Goal: Task Accomplishment & Management: Complete application form

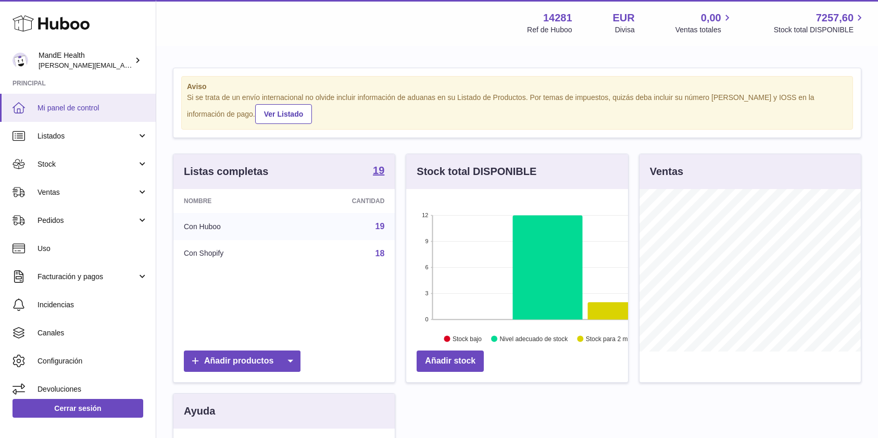
scroll to position [163, 222]
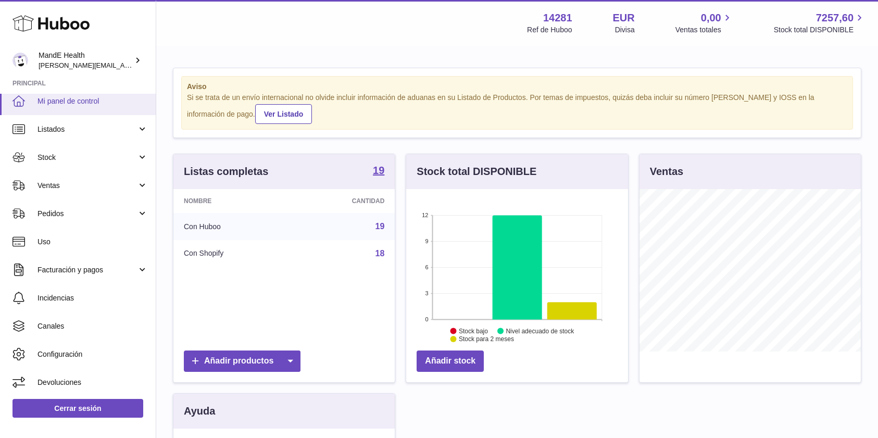
click at [55, 93] on link "Mi panel de control" at bounding box center [78, 101] width 156 height 28
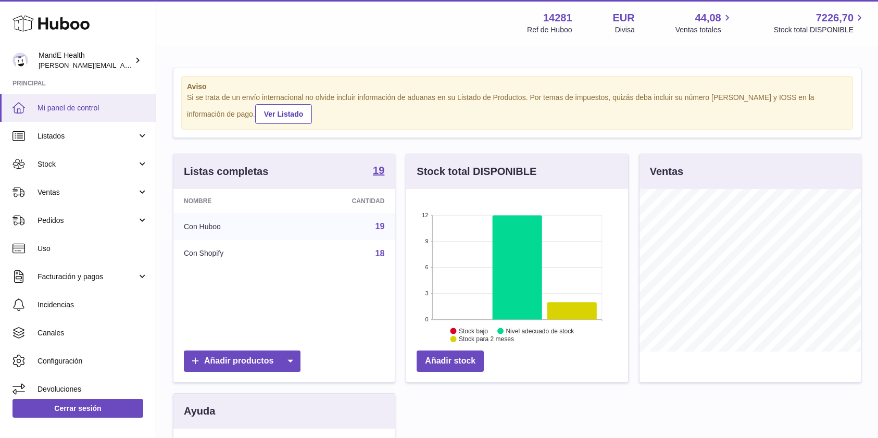
scroll to position [163, 222]
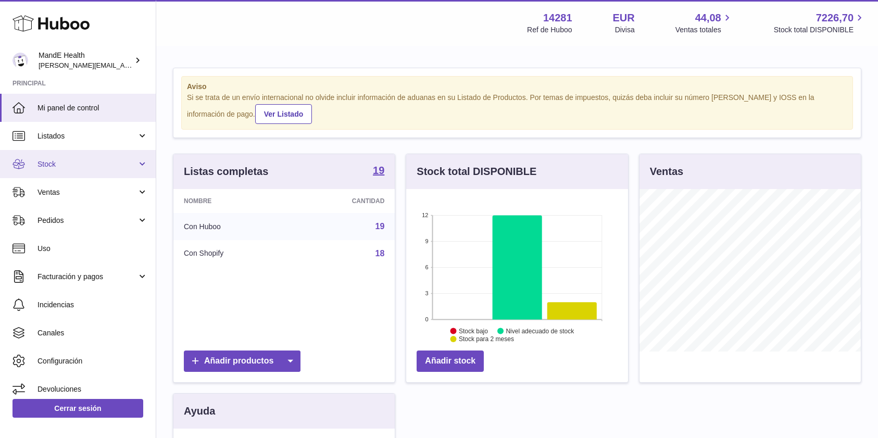
click at [63, 159] on link "Stock" at bounding box center [78, 164] width 156 height 28
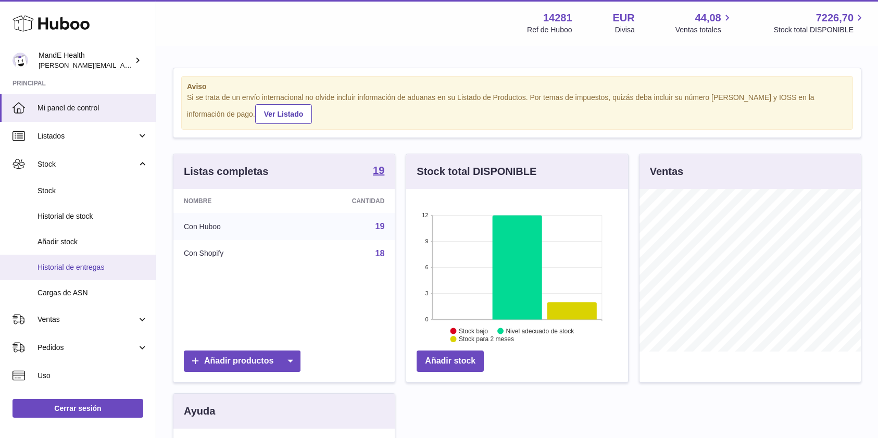
click at [78, 261] on link "Historial de entregas" at bounding box center [78, 268] width 156 height 26
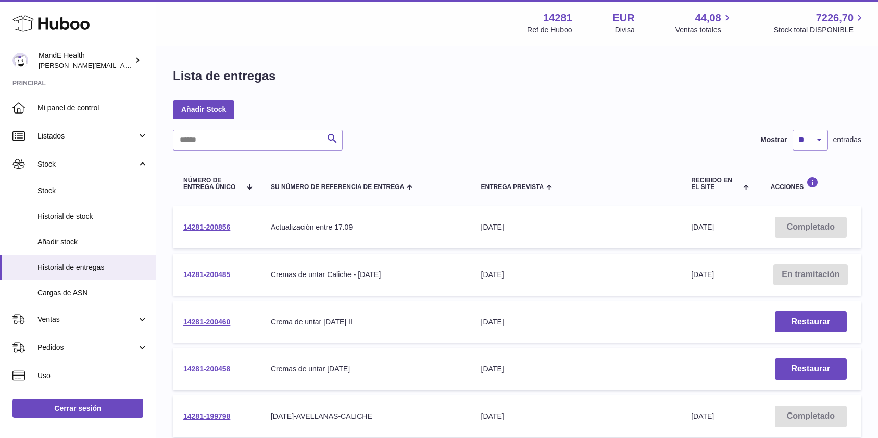
click at [218, 272] on link "14281-200485" at bounding box center [206, 274] width 47 height 8
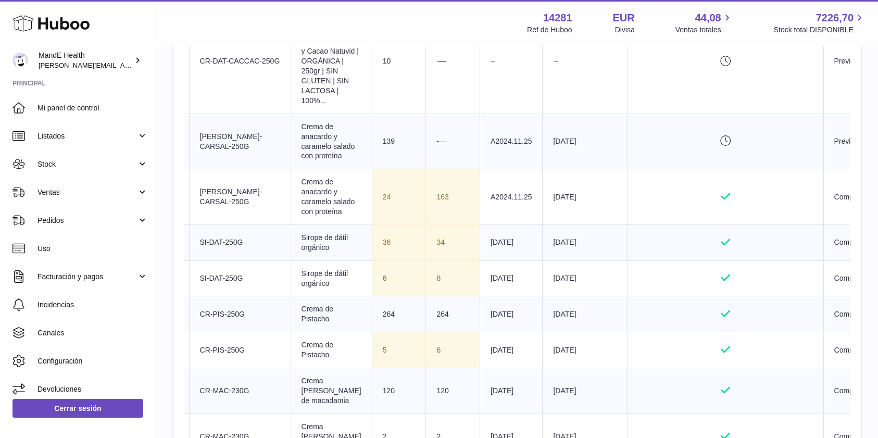
scroll to position [0, 98]
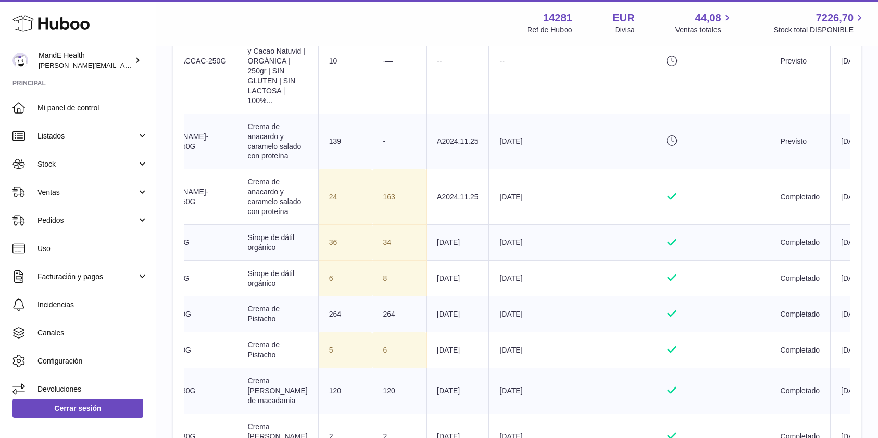
drag, startPoint x: 210, startPoint y: 299, endPoint x: 857, endPoint y: 298, distance: 646.9
click at [706, 169] on td "delivery.detail.column.batchVerificationStatusPending" at bounding box center [671, 142] width 195 height 56
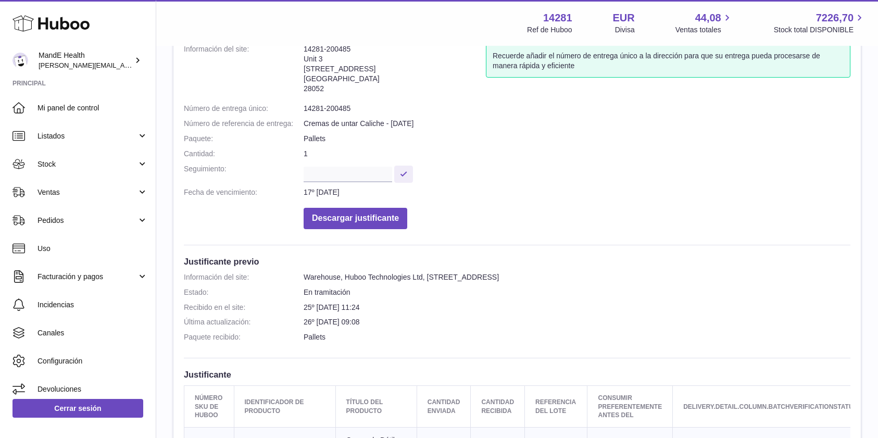
scroll to position [0, 0]
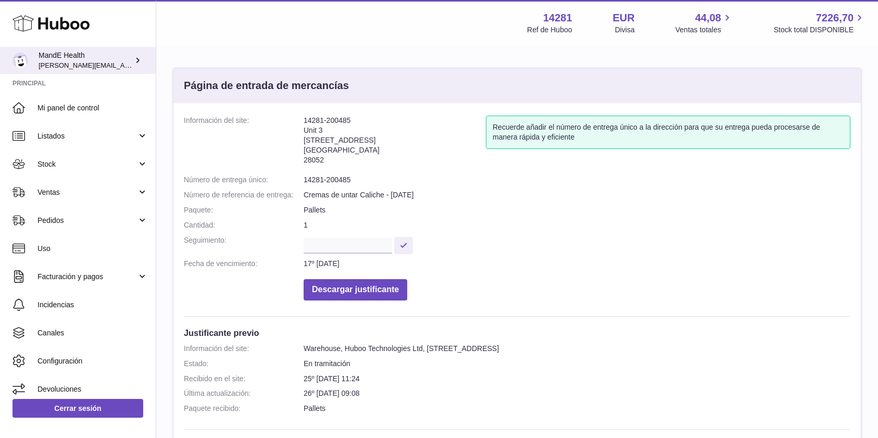
click at [76, 63] on span "[PERSON_NAME][EMAIL_ADDRESS][PERSON_NAME][DOMAIN_NAME]" at bounding box center [152, 65] width 226 height 8
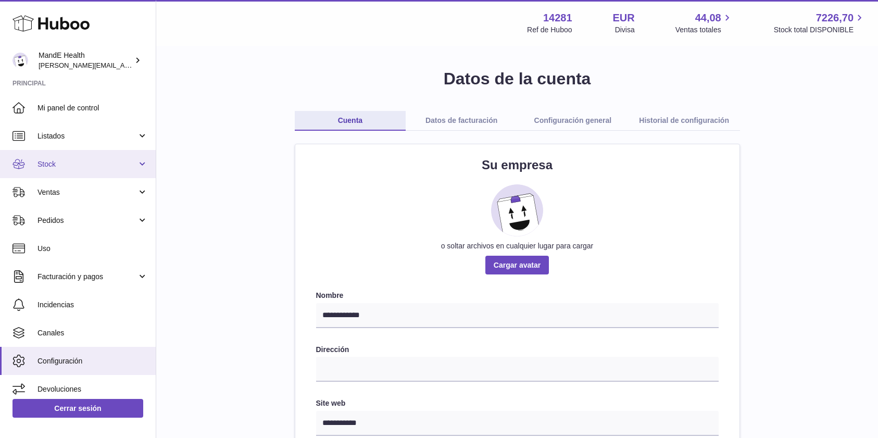
click at [72, 166] on span "Stock" at bounding box center [87, 164] width 99 height 10
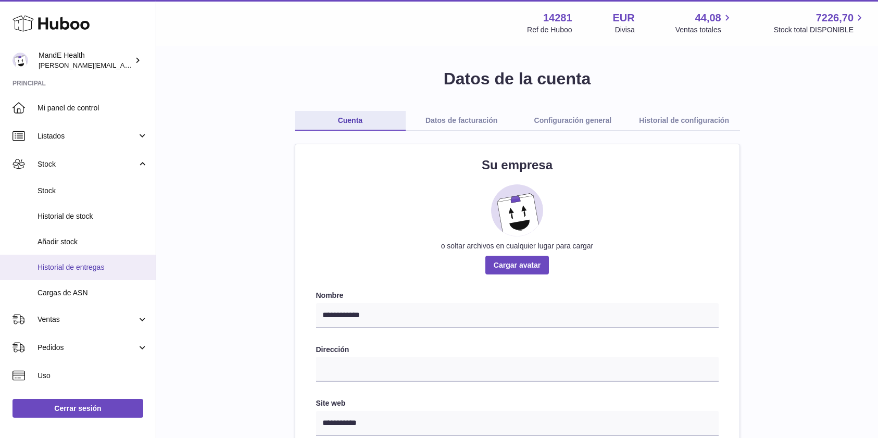
click at [74, 277] on link "Historial de entregas" at bounding box center [78, 268] width 156 height 26
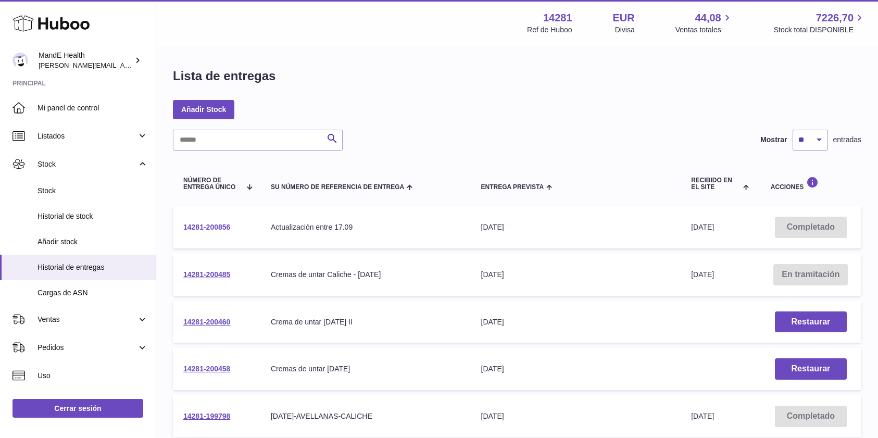
click at [207, 227] on link "14281-200856" at bounding box center [206, 227] width 47 height 8
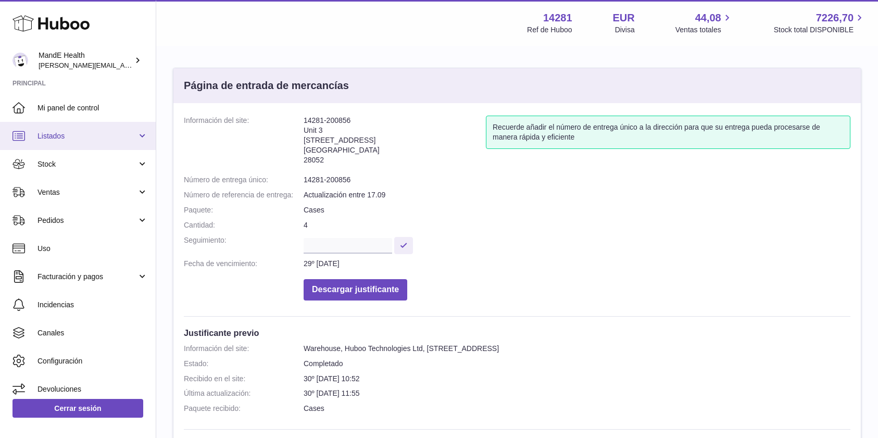
click at [59, 139] on span "Listados" at bounding box center [87, 136] width 99 height 10
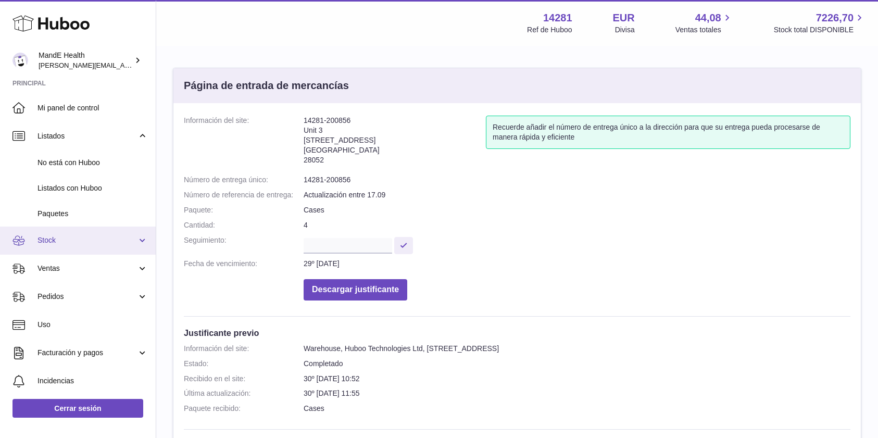
click at [58, 234] on link "Stock" at bounding box center [78, 241] width 156 height 28
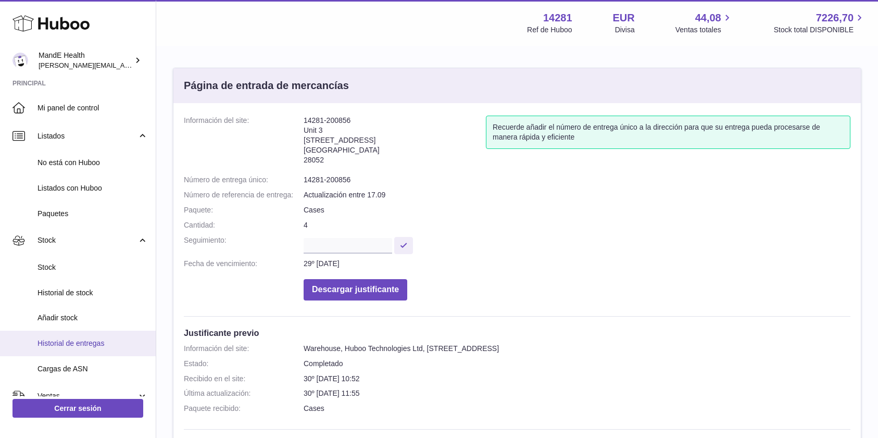
click at [65, 346] on span "Historial de entregas" at bounding box center [93, 344] width 110 height 10
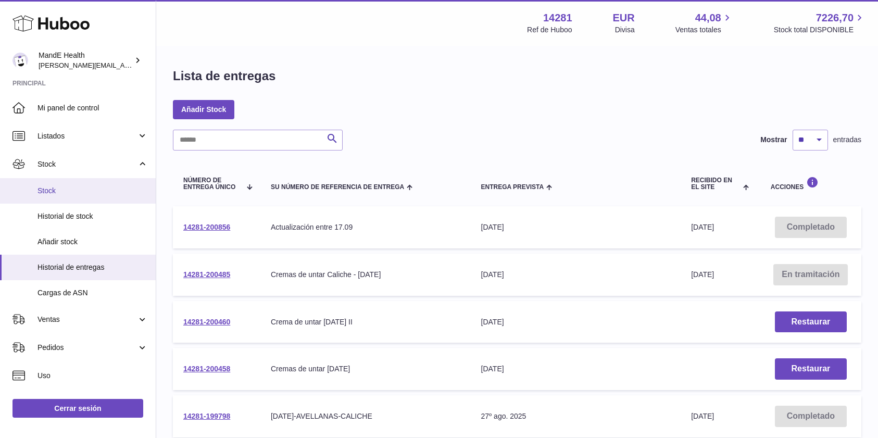
click at [55, 194] on span "Stock" at bounding box center [93, 191] width 110 height 10
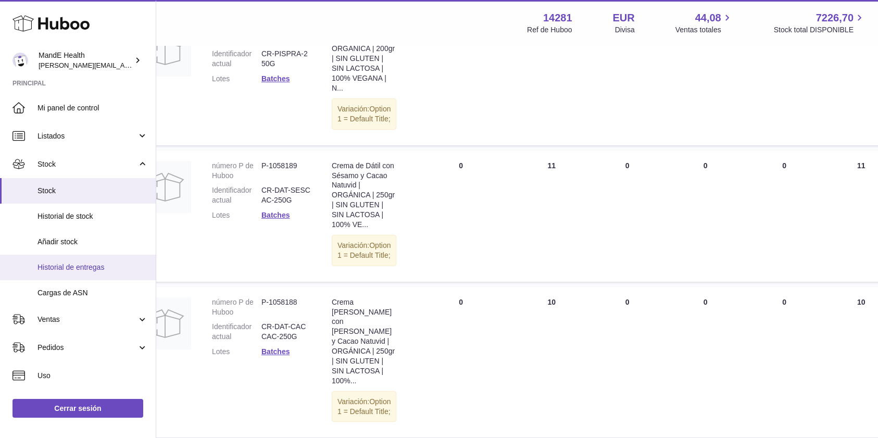
scroll to position [242, 44]
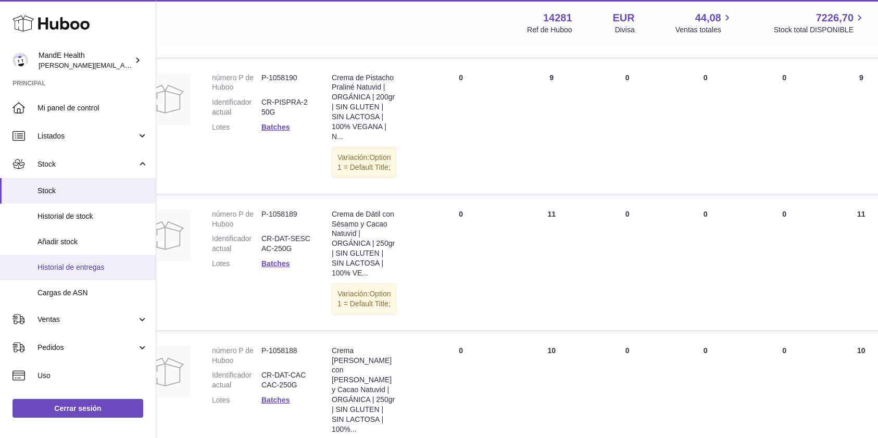
click at [56, 271] on span "Historial de entregas" at bounding box center [93, 268] width 110 height 10
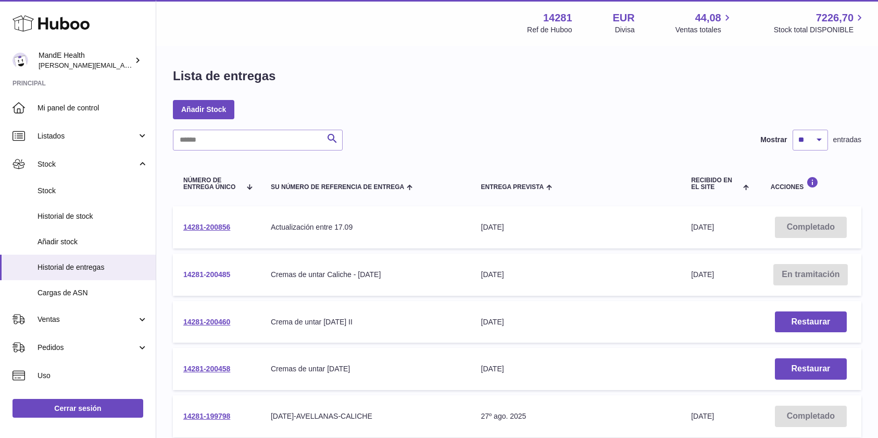
click at [209, 277] on link "14281-200485" at bounding box center [206, 274] width 47 height 8
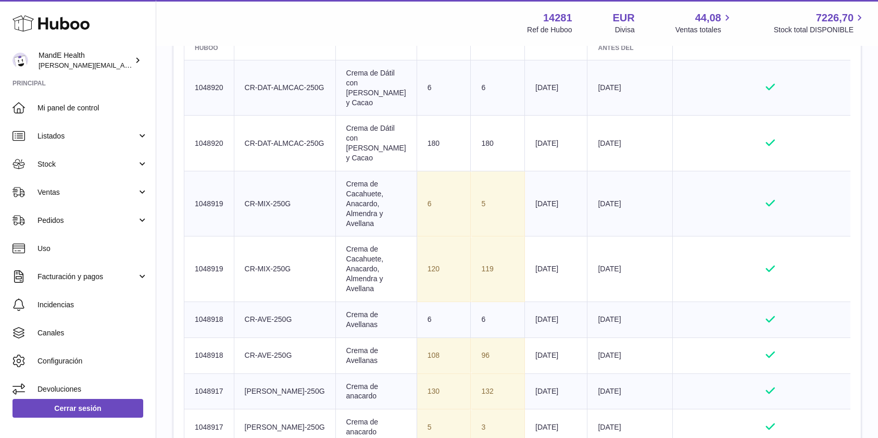
scroll to position [446, 0]
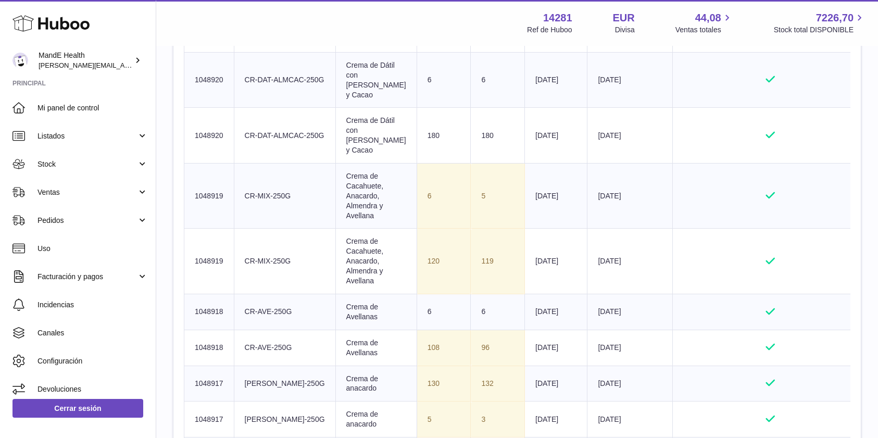
drag, startPoint x: 370, startPoint y: 193, endPoint x: 634, endPoint y: 196, distance: 264.1
click at [634, 196] on tr "Número SKU de Huboo 1048919 delivery.detail.column.clientIdentifier CR-MIX-250G…" at bounding box center [593, 196] width 818 height 65
click at [683, 196] on icon "delivery.detail.column.batchVerificationStatusApproved" at bounding box center [770, 195] width 174 height 10
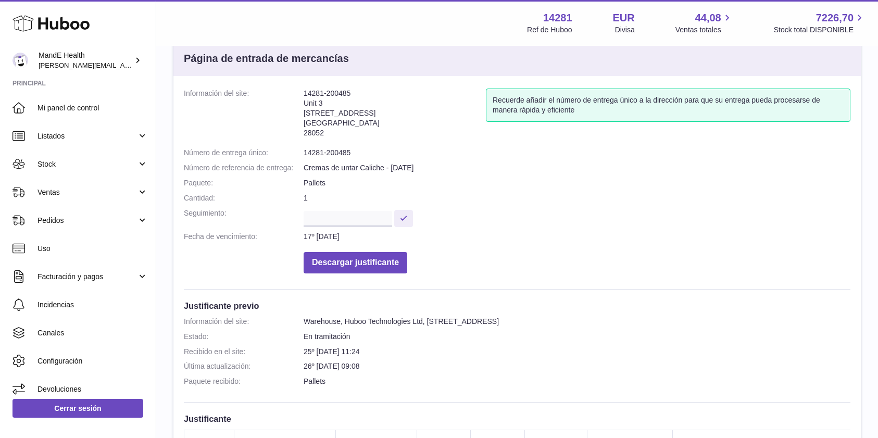
scroll to position [0, 0]
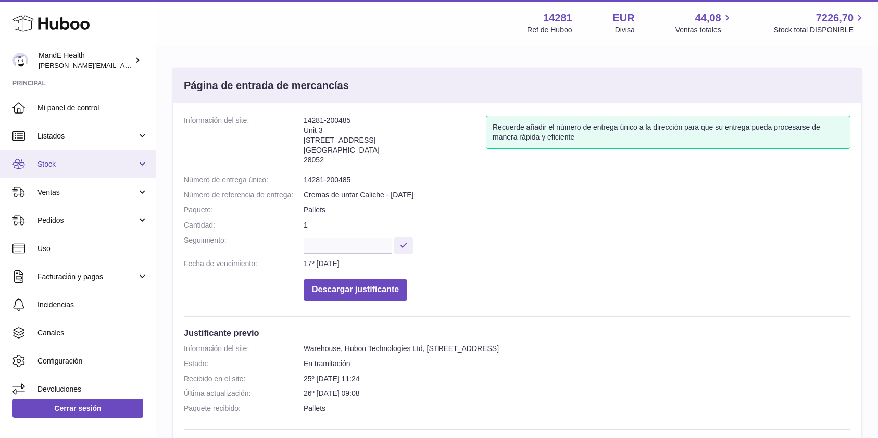
click at [85, 170] on link "Stock" at bounding box center [78, 164] width 156 height 28
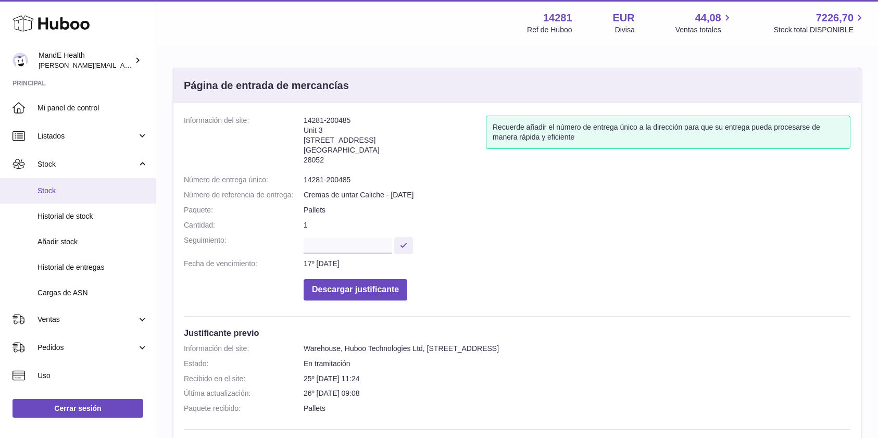
click at [88, 197] on link "Stock" at bounding box center [78, 191] width 156 height 26
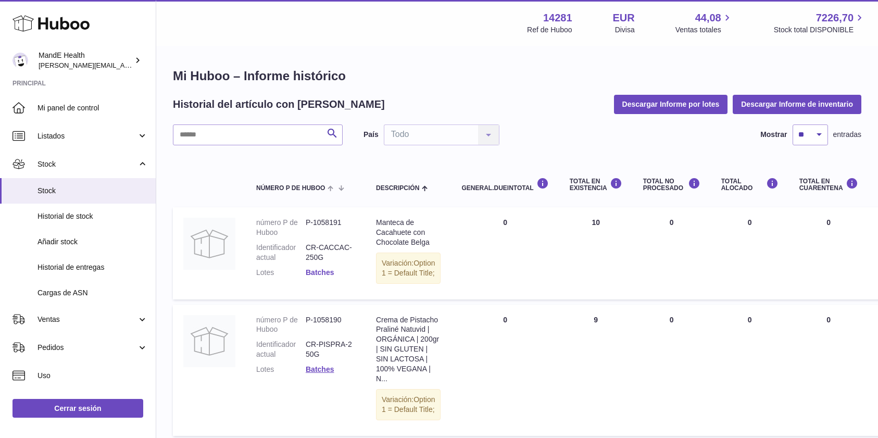
click at [321, 271] on link "Batches" at bounding box center [320, 272] width 28 height 8
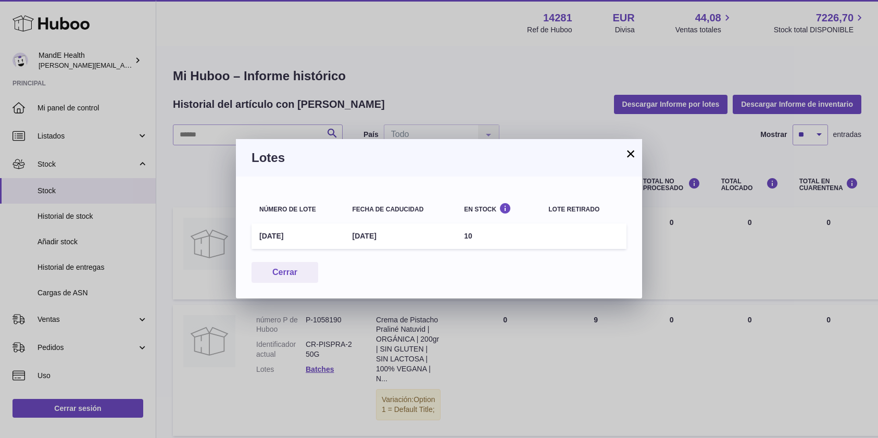
click at [630, 158] on button "×" at bounding box center [630, 153] width 13 height 13
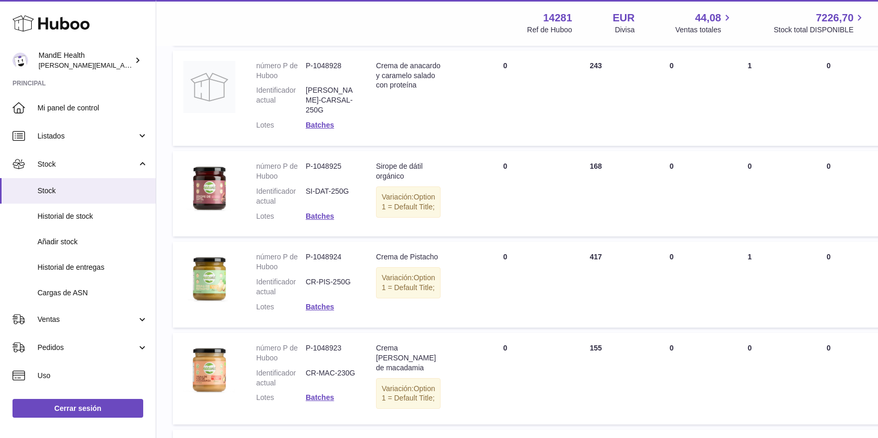
scroll to position [752, 0]
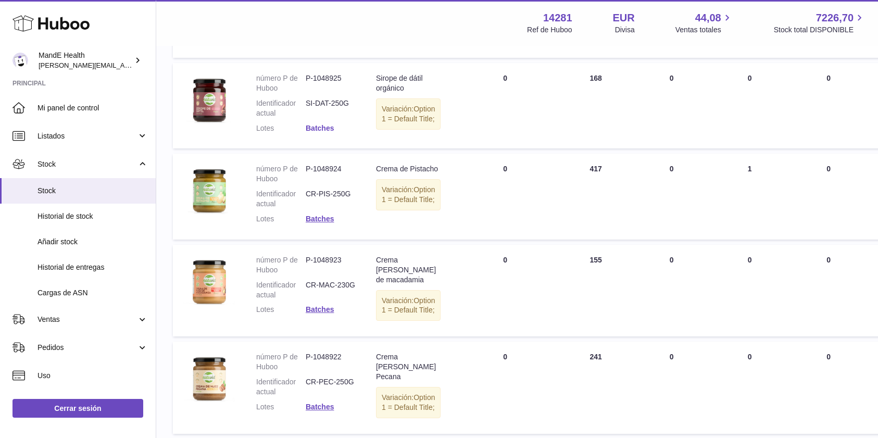
click at [326, 132] on link "Batches" at bounding box center [320, 128] width 28 height 8
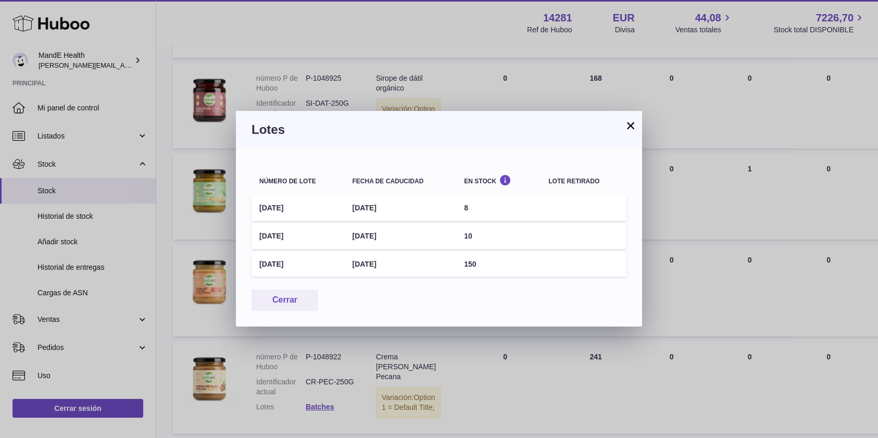
click at [630, 128] on button "×" at bounding box center [630, 125] width 13 height 13
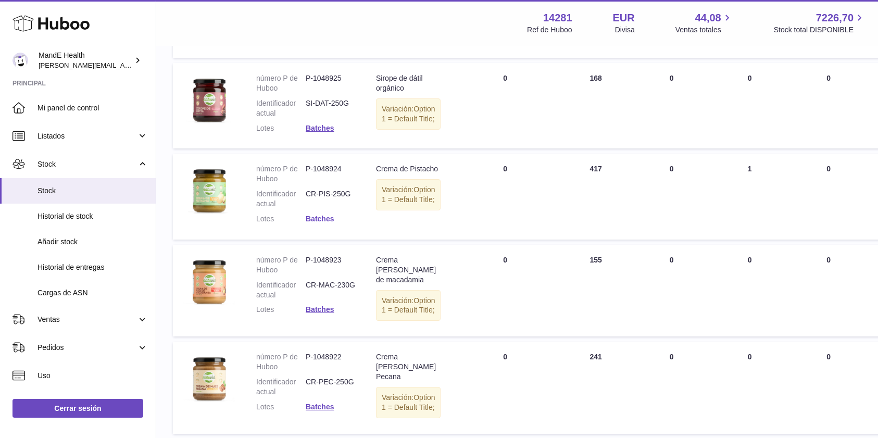
click at [313, 223] on link "Batches" at bounding box center [320, 219] width 28 height 8
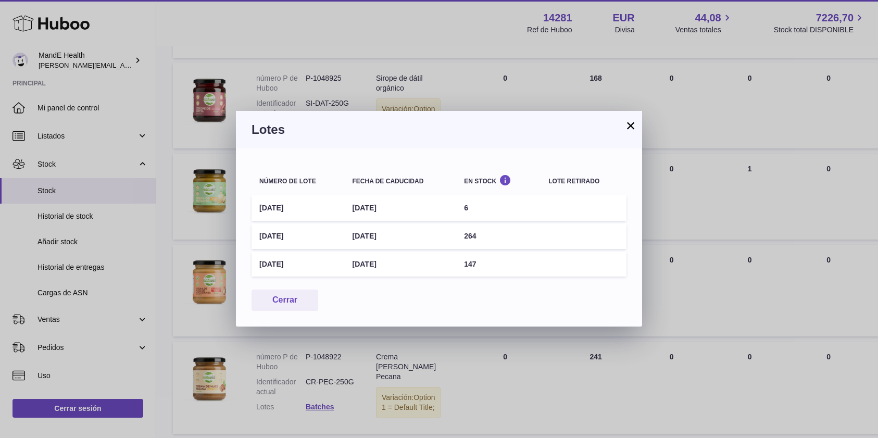
click at [625, 131] on button "×" at bounding box center [630, 125] width 13 height 13
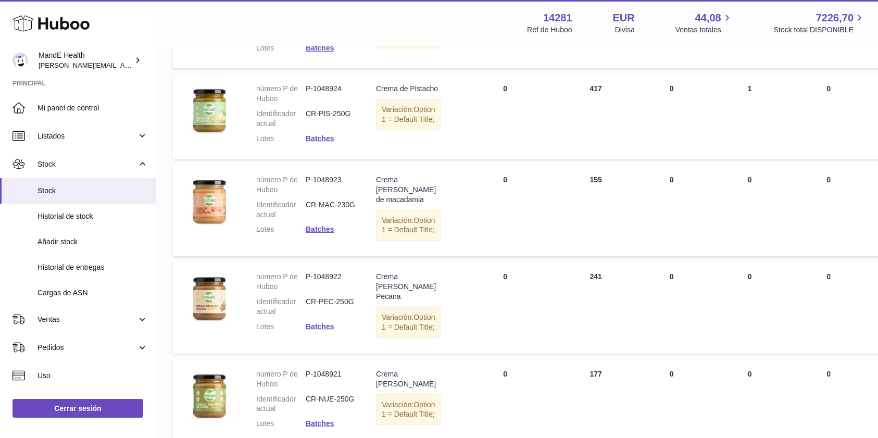
scroll to position [841, 0]
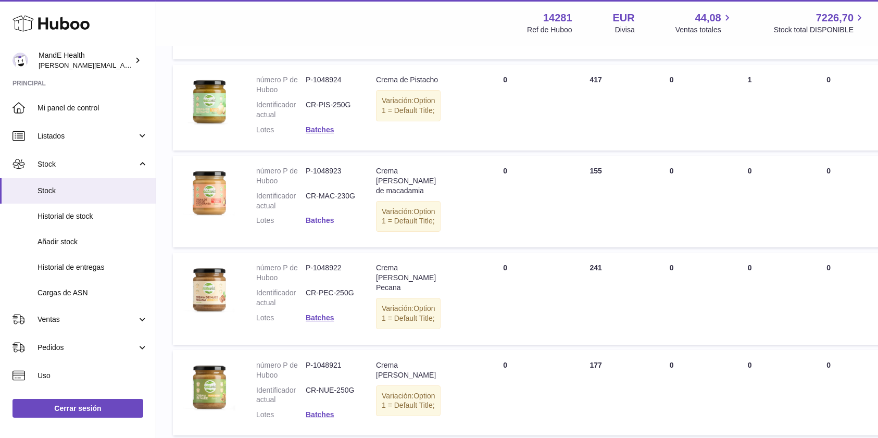
click at [327, 224] on link "Batches" at bounding box center [320, 220] width 28 height 8
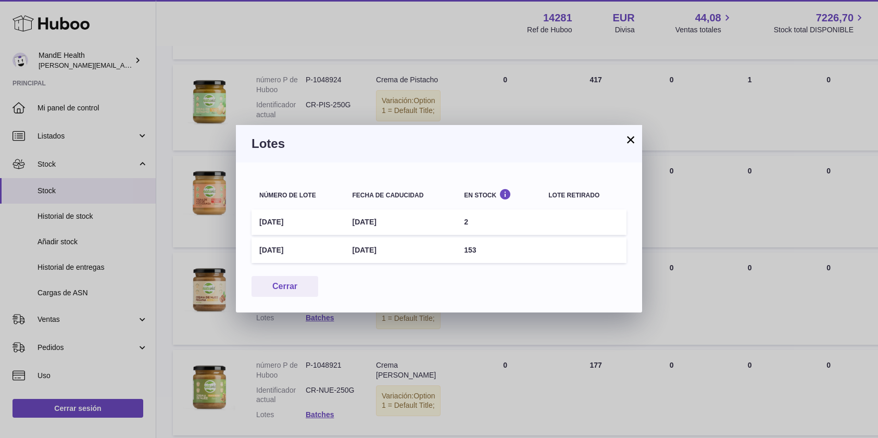
click at [629, 138] on button "×" at bounding box center [630, 139] width 13 height 13
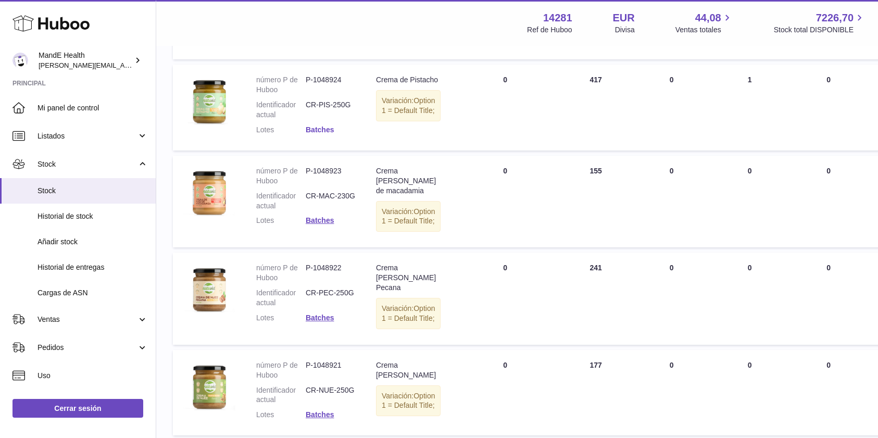
click at [307, 134] on link "Batches" at bounding box center [320, 130] width 28 height 8
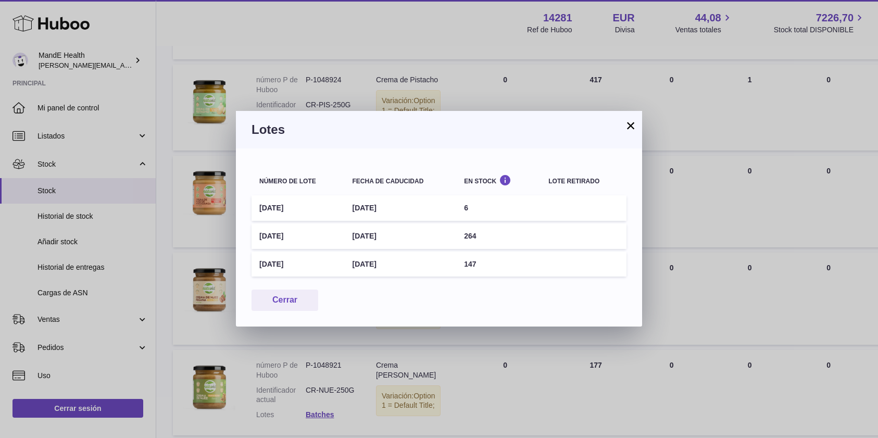
click at [630, 126] on button "×" at bounding box center [630, 125] width 13 height 13
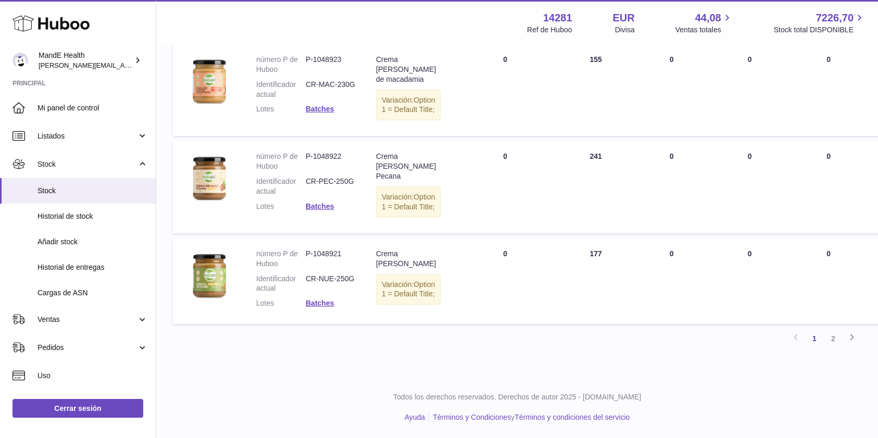
scroll to position [984, 0]
click at [328, 210] on link "Batches" at bounding box center [320, 206] width 28 height 8
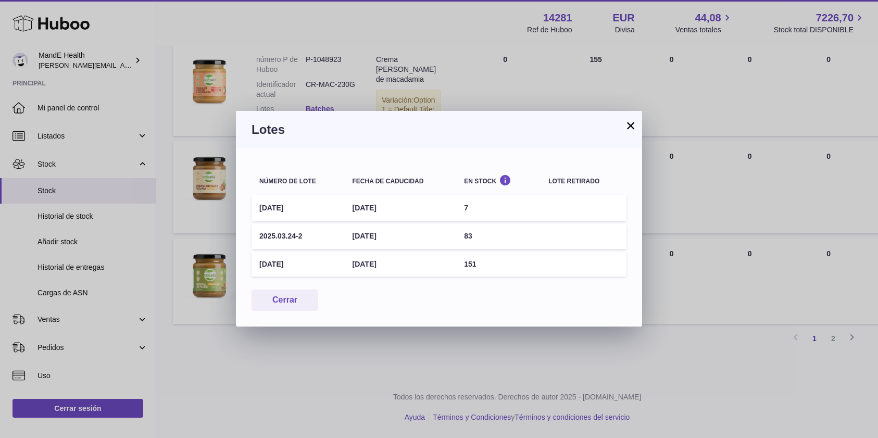
click at [631, 126] on button "×" at bounding box center [630, 125] width 13 height 13
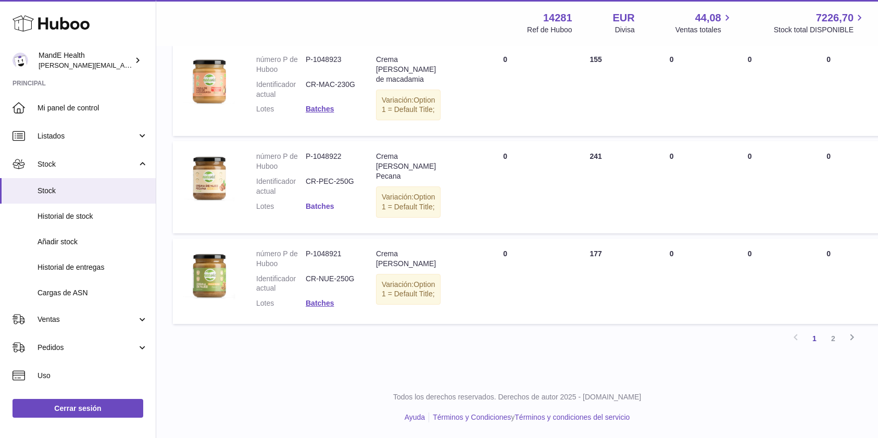
click at [321, 210] on link "Batches" at bounding box center [320, 206] width 28 height 8
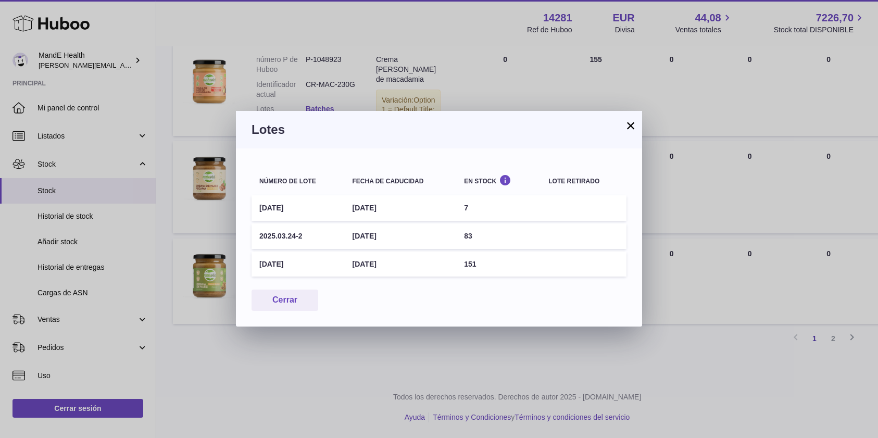
click at [636, 126] on button "×" at bounding box center [630, 125] width 13 height 13
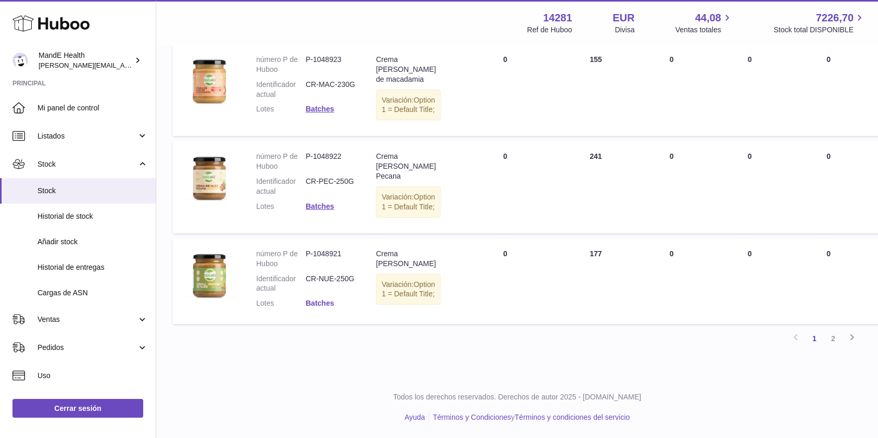
click at [323, 307] on link "Batches" at bounding box center [320, 303] width 28 height 8
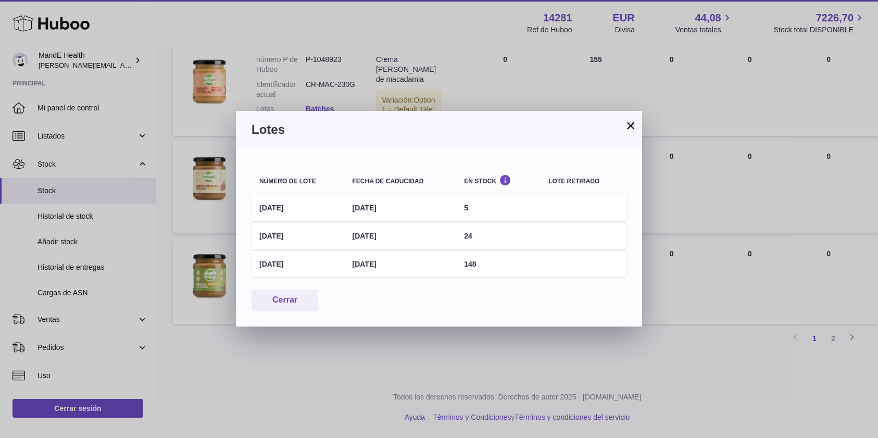
click at [632, 128] on button "×" at bounding box center [630, 125] width 13 height 13
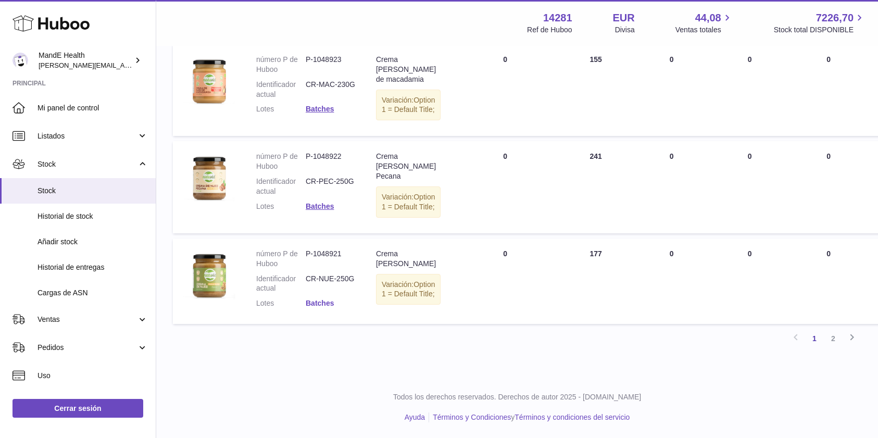
click at [328, 307] on link "Batches" at bounding box center [320, 303] width 28 height 8
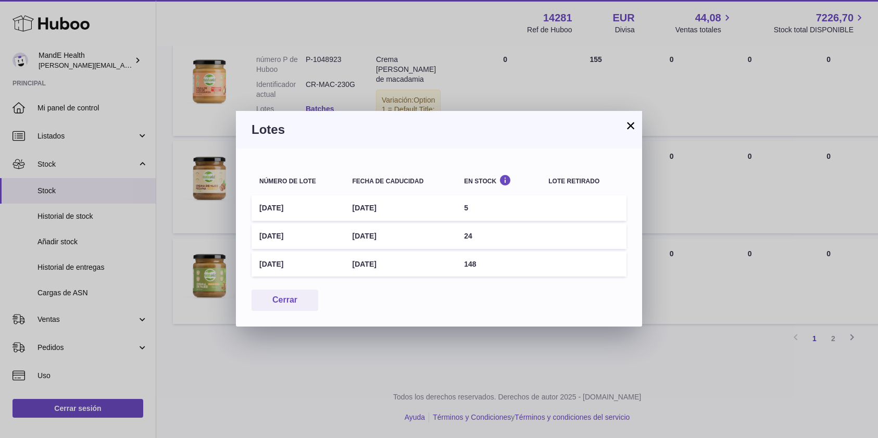
click at [632, 132] on button "×" at bounding box center [630, 125] width 13 height 13
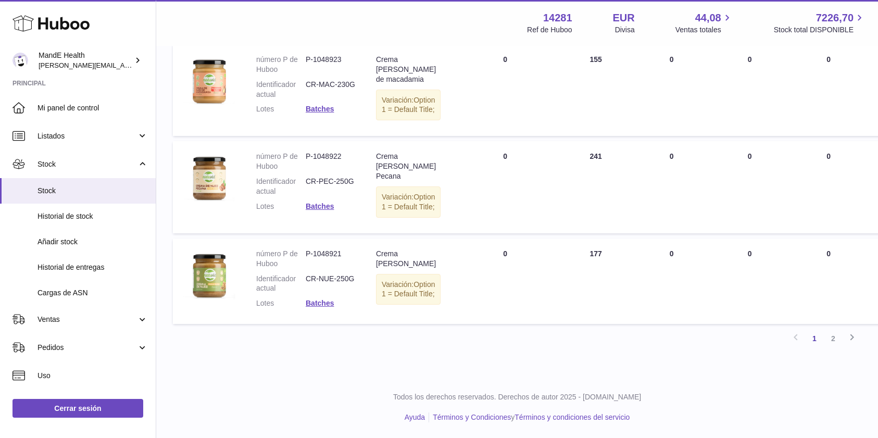
click at [832, 348] on link "2" at bounding box center [833, 338] width 19 height 19
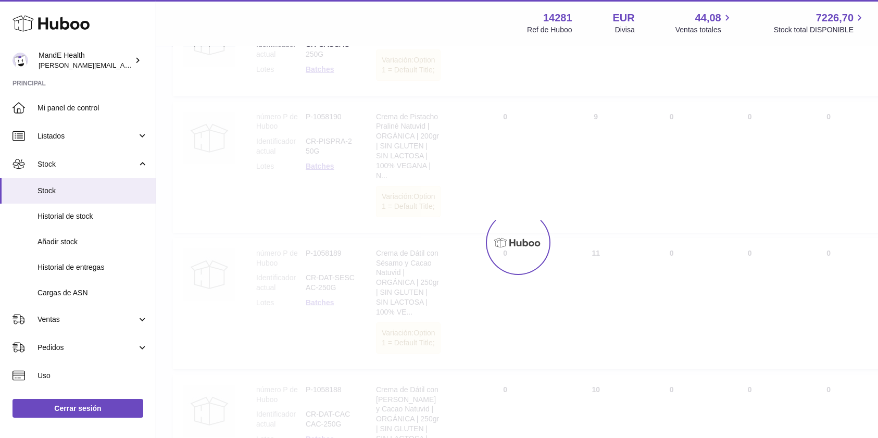
scroll to position [47, 0]
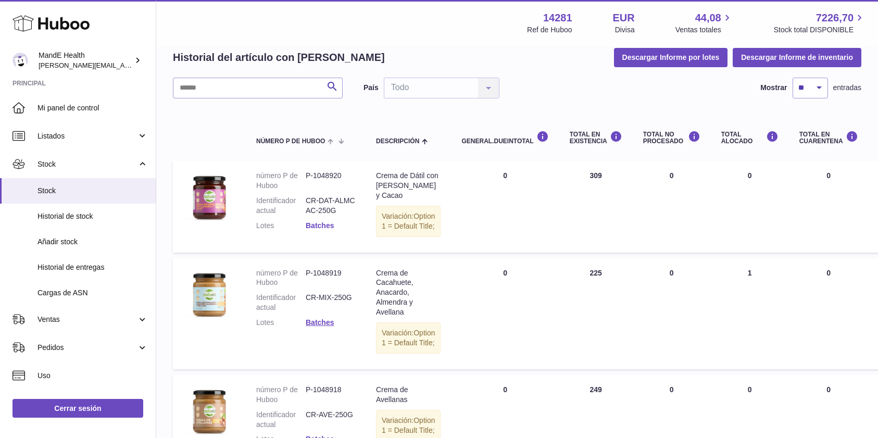
click at [309, 229] on link "Batches" at bounding box center [320, 225] width 28 height 8
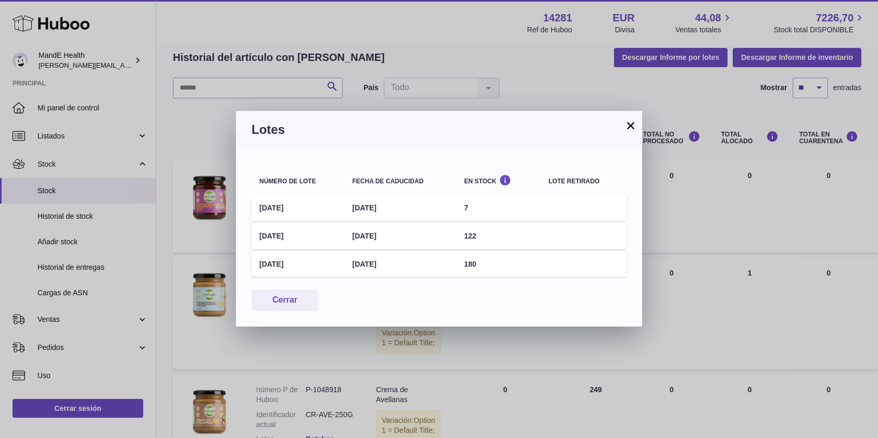
click at [631, 127] on button "×" at bounding box center [630, 125] width 13 height 13
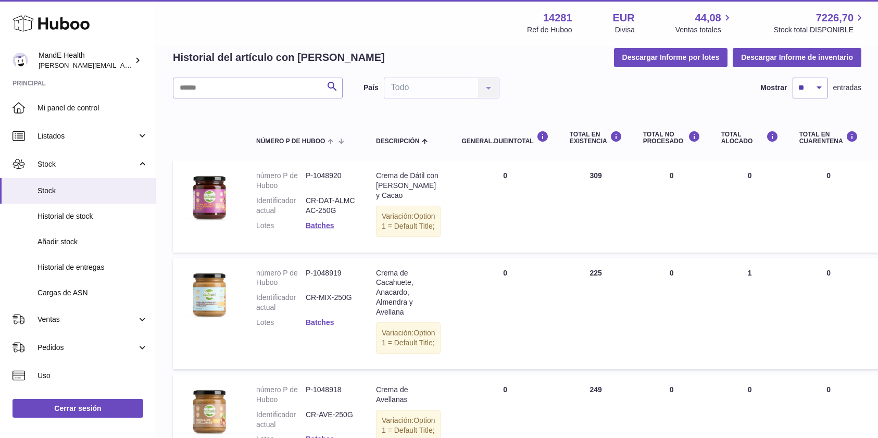
click at [326, 327] on link "Batches" at bounding box center [320, 322] width 28 height 8
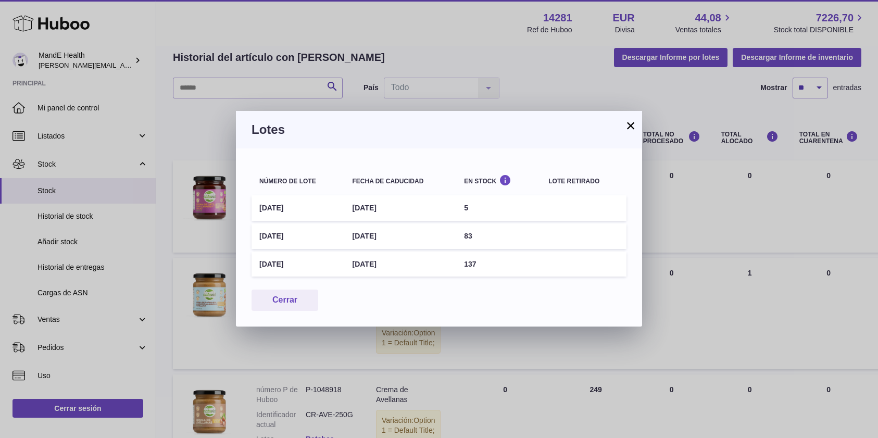
click at [629, 128] on button "×" at bounding box center [630, 125] width 13 height 13
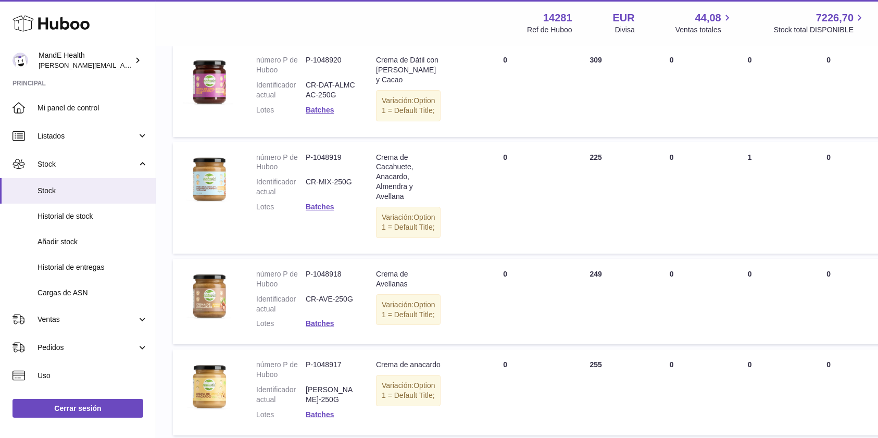
scroll to position [169, 0]
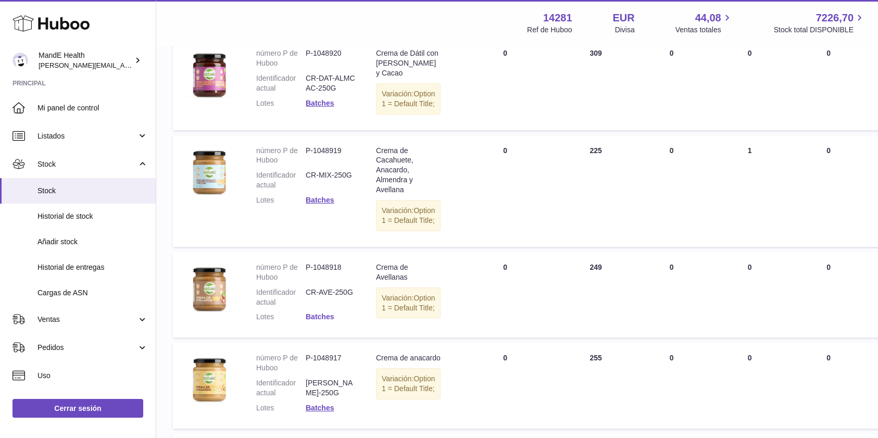
click at [325, 321] on link "Batches" at bounding box center [320, 317] width 28 height 8
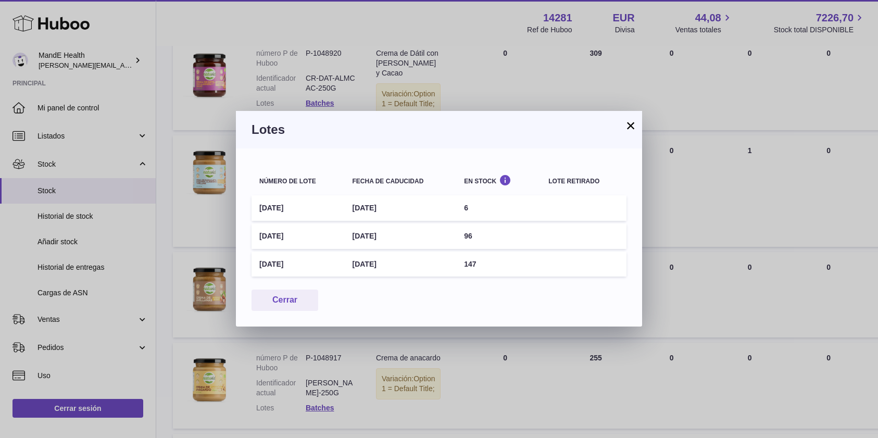
click at [627, 124] on button "×" at bounding box center [630, 125] width 13 height 13
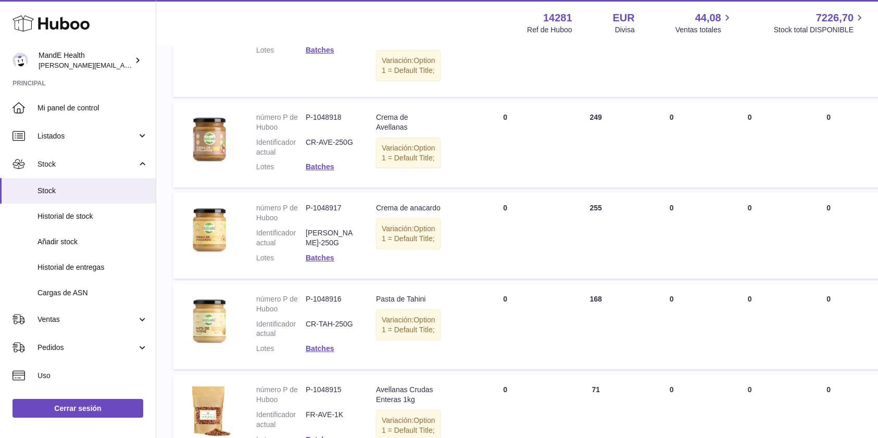
scroll to position [389, 0]
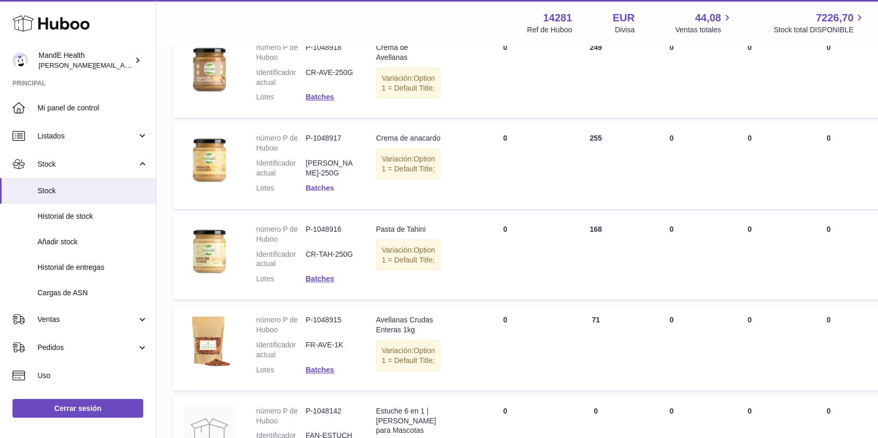
click at [329, 192] on link "Batches" at bounding box center [320, 188] width 28 height 8
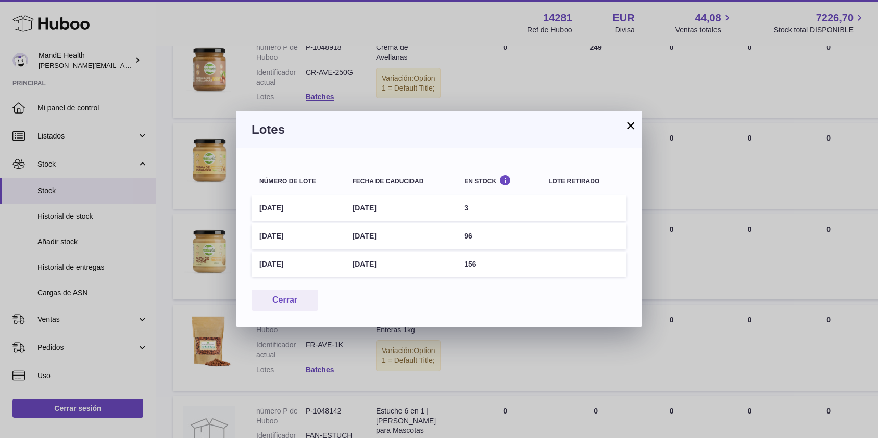
click at [630, 128] on button "×" at bounding box center [630, 125] width 13 height 13
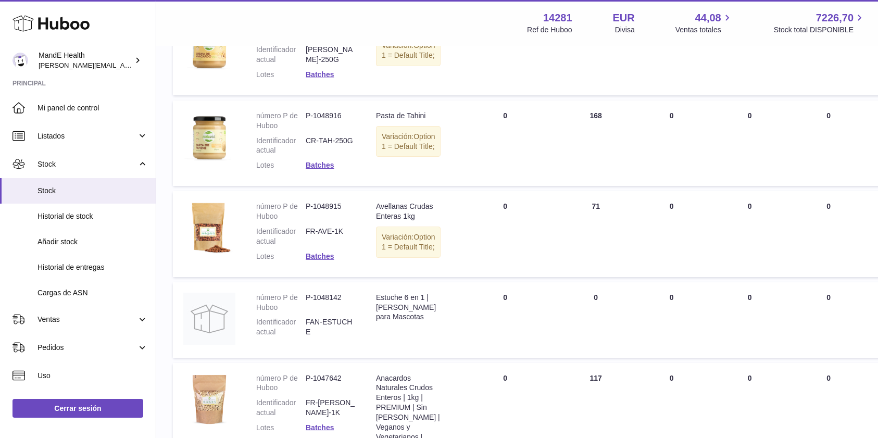
scroll to position [545, 0]
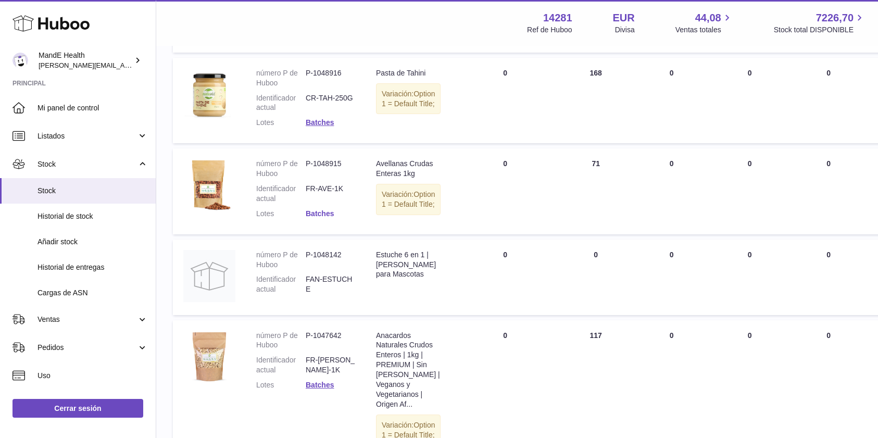
click at [329, 218] on link "Batches" at bounding box center [320, 213] width 28 height 8
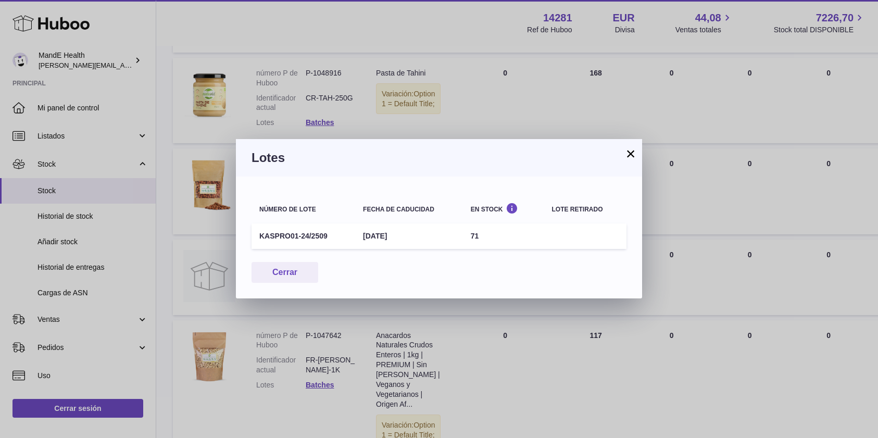
click at [627, 153] on button "×" at bounding box center [630, 153] width 13 height 13
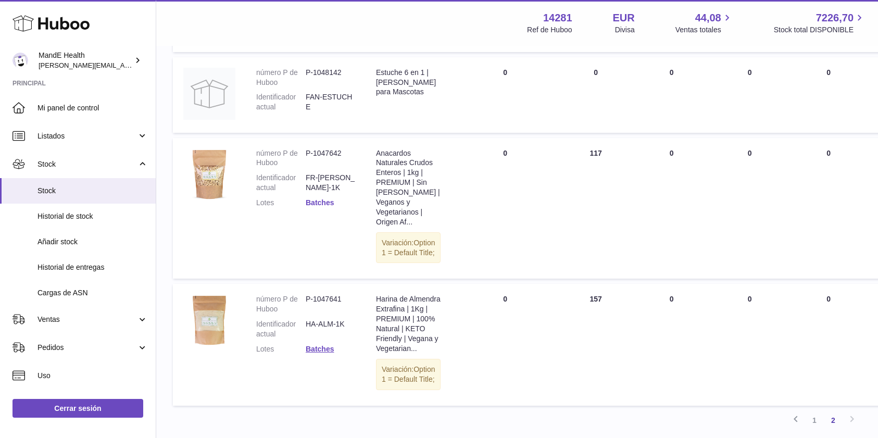
scroll to position [728, 0]
click at [314, 206] on link "Batches" at bounding box center [320, 202] width 28 height 8
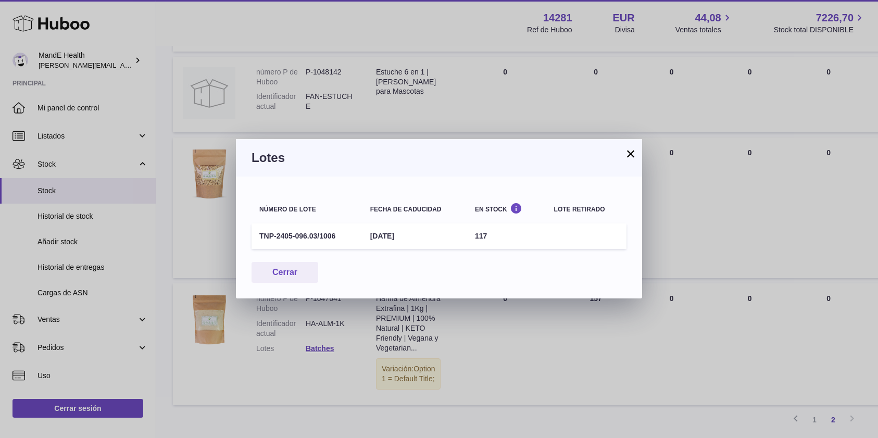
click at [636, 155] on button "×" at bounding box center [630, 153] width 13 height 13
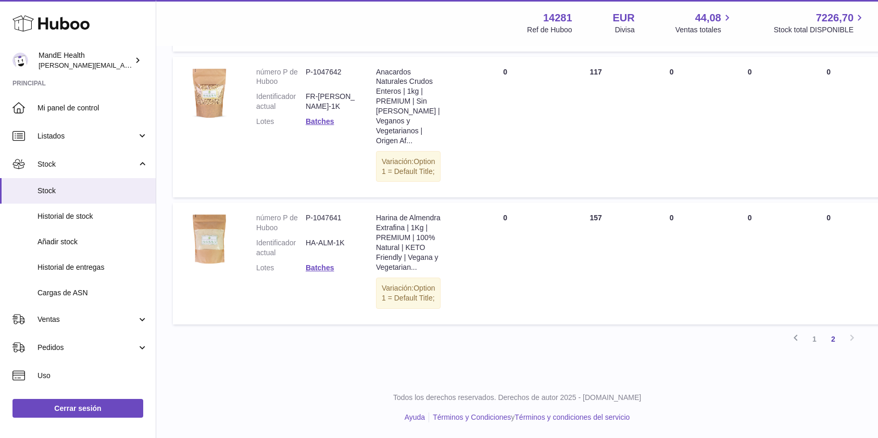
scroll to position [830, 0]
click at [332, 272] on link "Batches" at bounding box center [320, 268] width 28 height 8
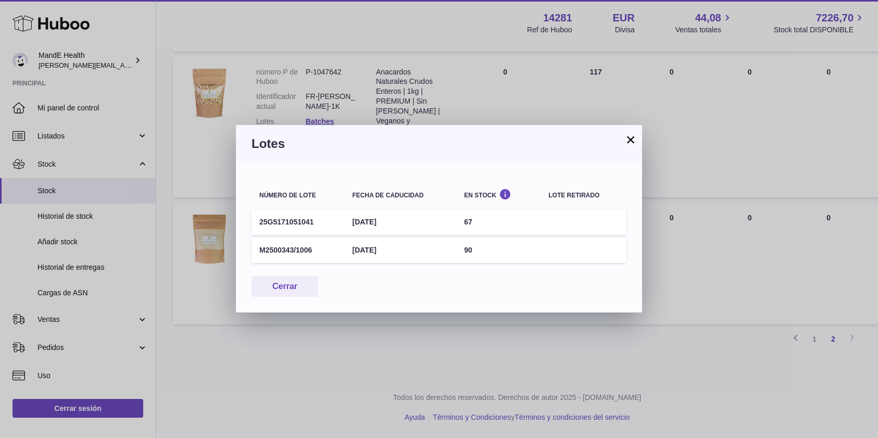
click at [634, 142] on button "×" at bounding box center [630, 139] width 13 height 13
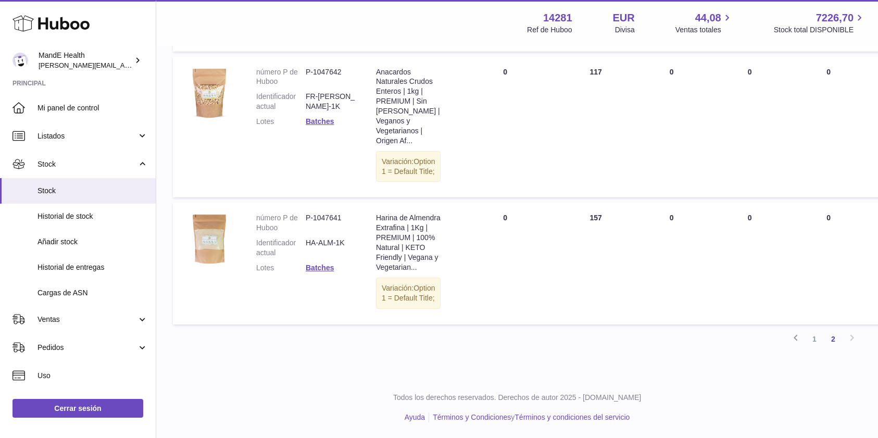
scroll to position [897, 0]
click at [818, 342] on link "1" at bounding box center [814, 339] width 19 height 19
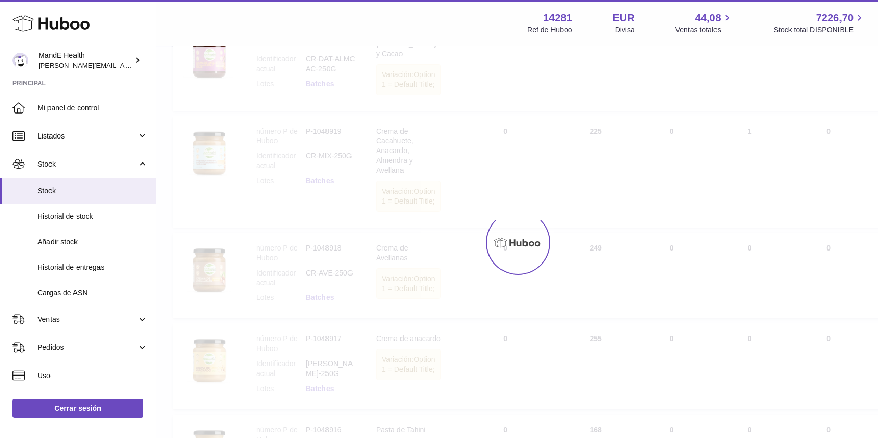
scroll to position [47, 0]
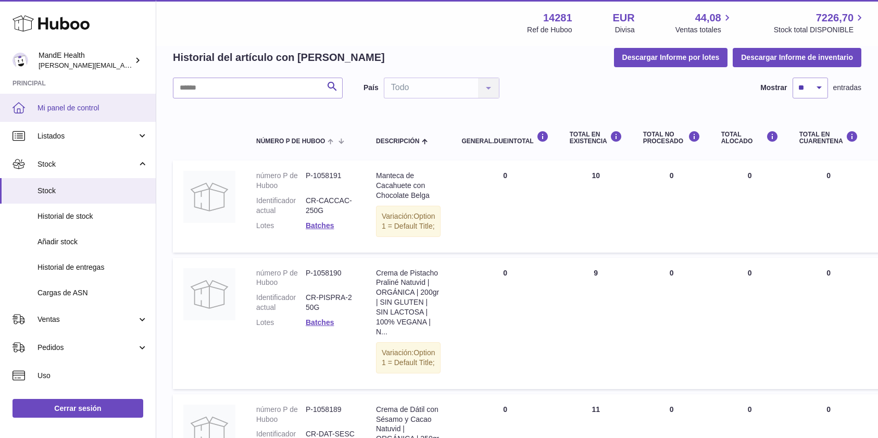
click at [72, 112] on span "Mi panel de control" at bounding box center [93, 108] width 110 height 10
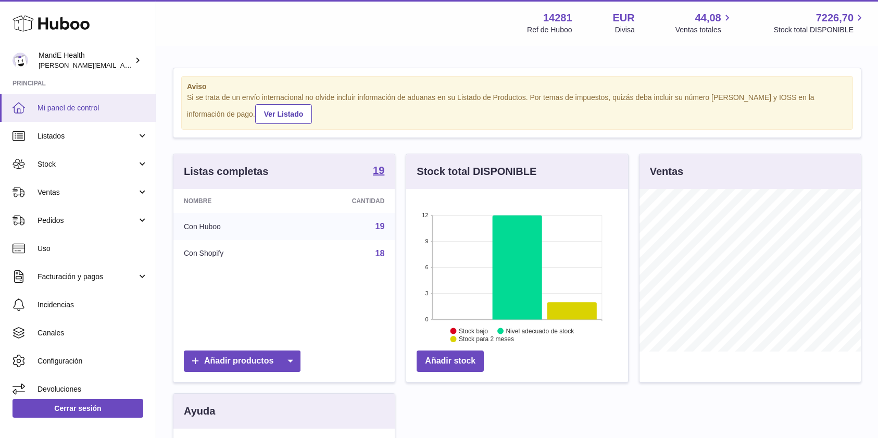
scroll to position [163, 222]
click at [70, 216] on span "Pedidos" at bounding box center [87, 221] width 99 height 10
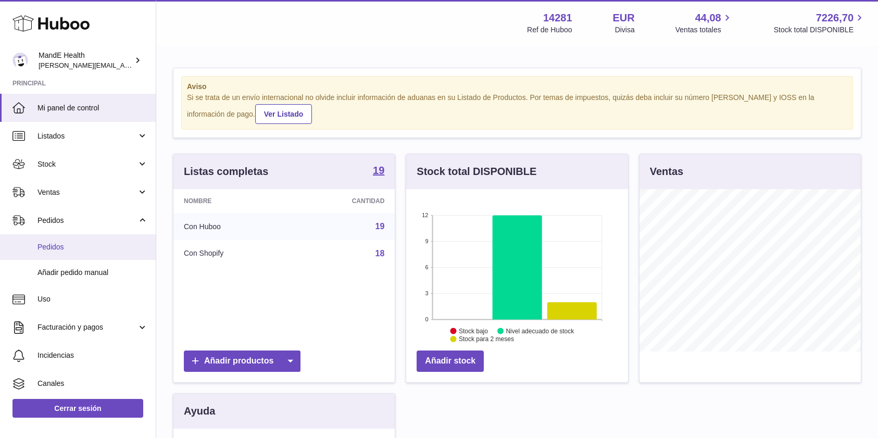
click at [71, 244] on span "Pedidos" at bounding box center [93, 247] width 110 height 10
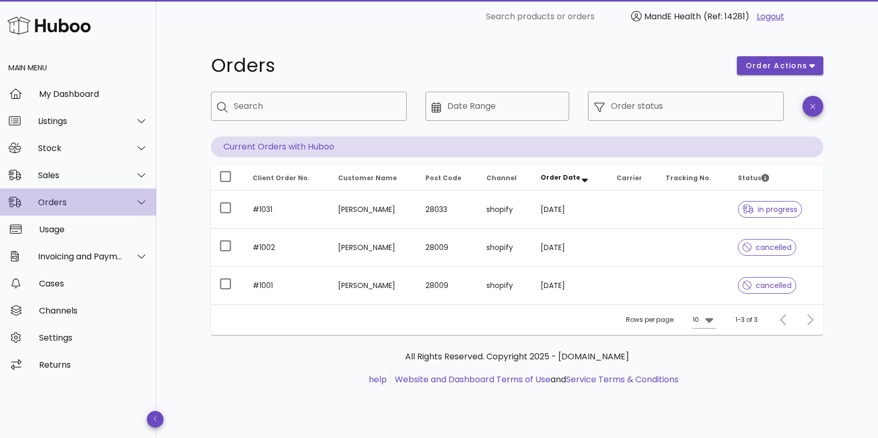
click at [83, 206] on div "Orders" at bounding box center [80, 202] width 85 height 10
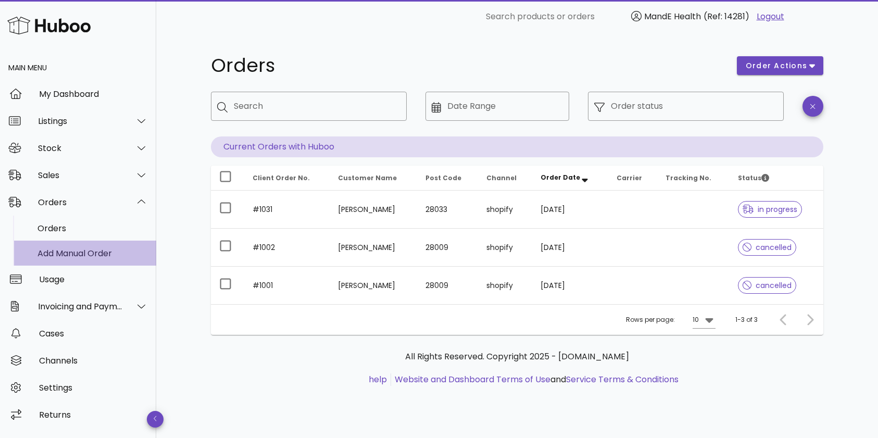
click at [78, 255] on div "Add Manual Order" at bounding box center [93, 253] width 110 height 10
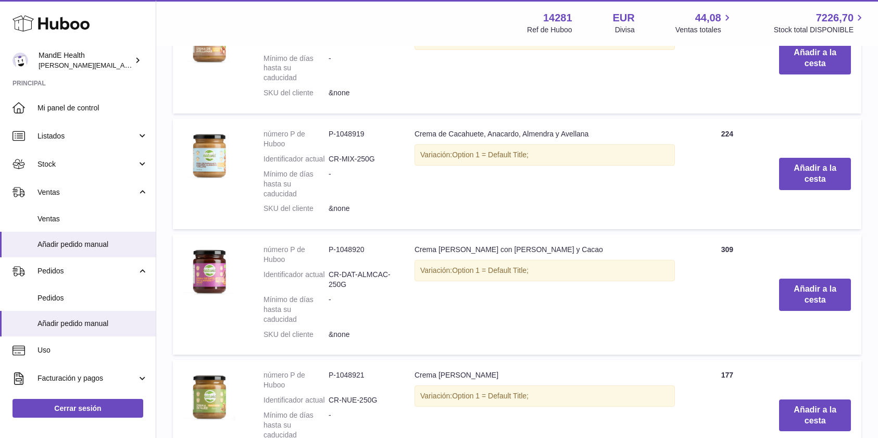
scroll to position [1185, 0]
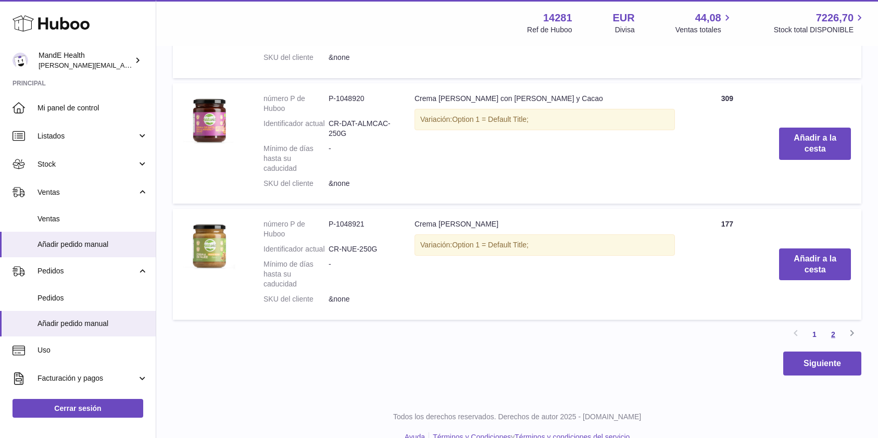
click at [834, 325] on link "2" at bounding box center [833, 334] width 19 height 19
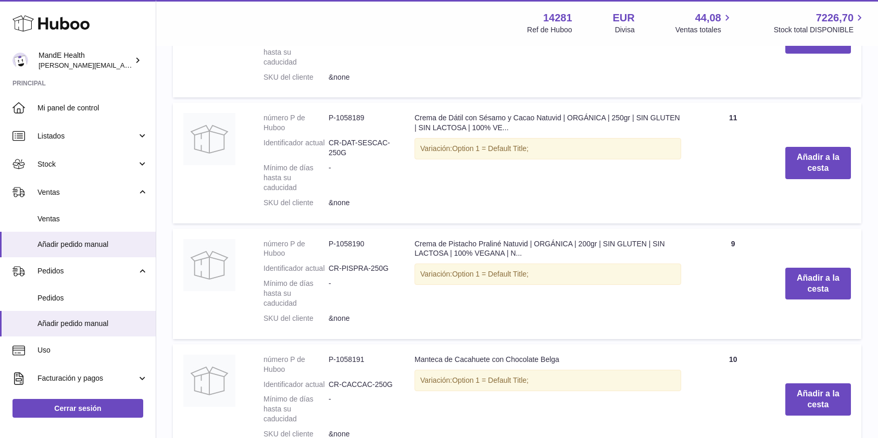
scroll to position [1010, 0]
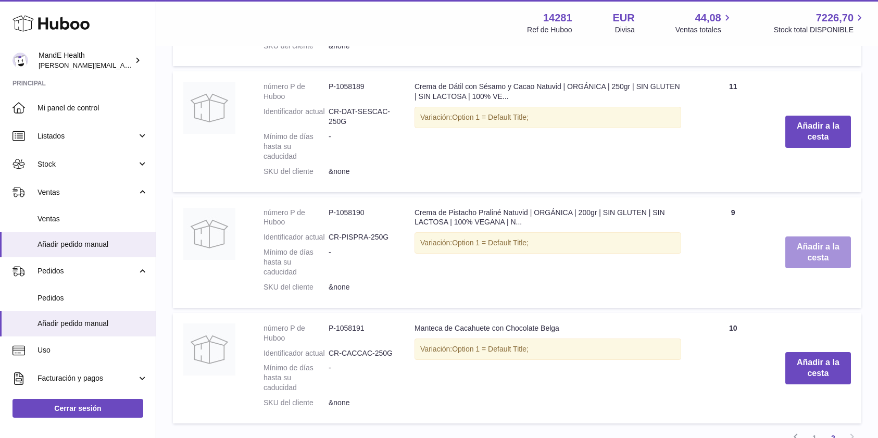
click at [815, 255] on button "Añadir a la cesta" at bounding box center [818, 252] width 66 height 32
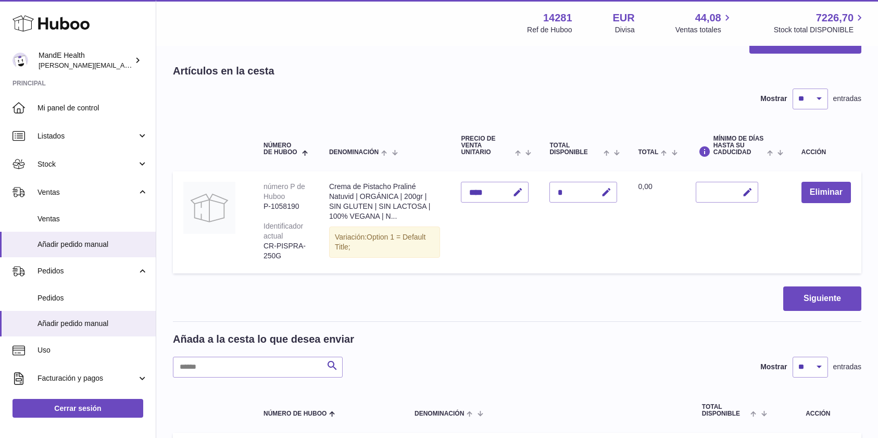
scroll to position [0, 0]
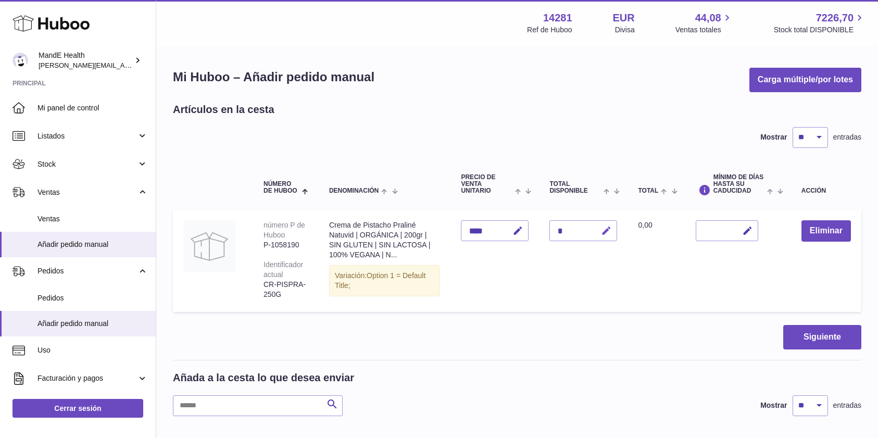
click at [604, 229] on icon "button" at bounding box center [606, 231] width 11 height 11
type input "*"
click at [607, 229] on icon "submit" at bounding box center [606, 230] width 9 height 9
drag, startPoint x: 854, startPoint y: 234, endPoint x: 843, endPoint y: 234, distance: 10.4
click at [851, 235] on td "Eliminar" at bounding box center [826, 261] width 70 height 102
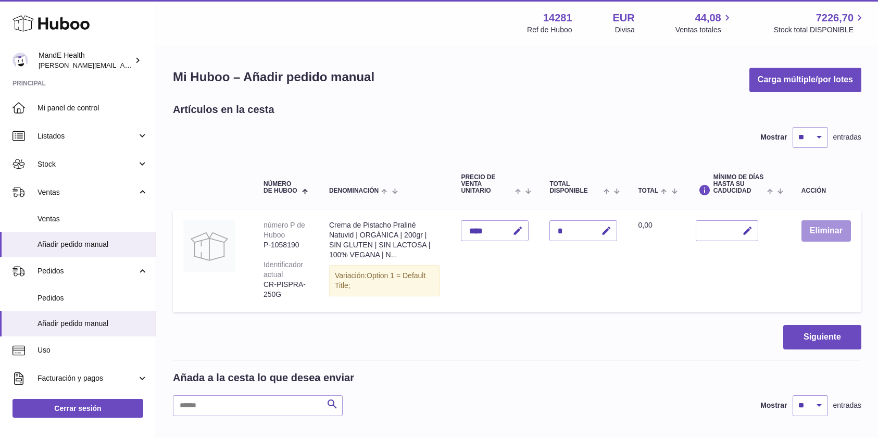
click at [843, 234] on button "Eliminar" at bounding box center [826, 230] width 49 height 21
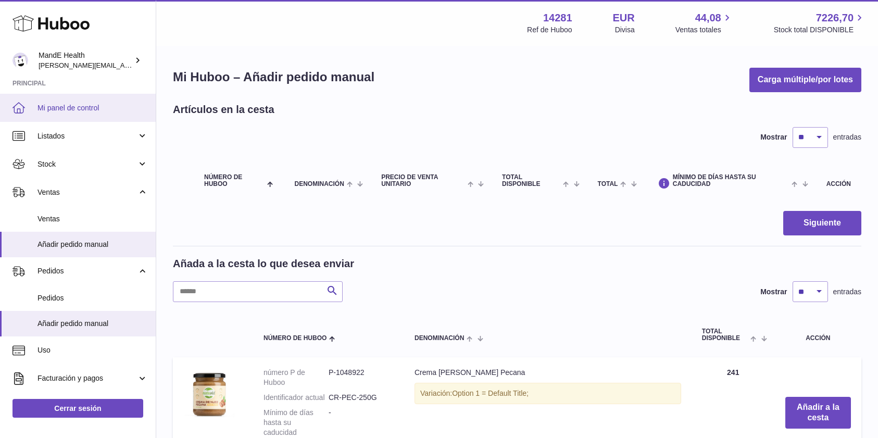
click at [81, 104] on span "Mi panel de control" at bounding box center [93, 108] width 110 height 10
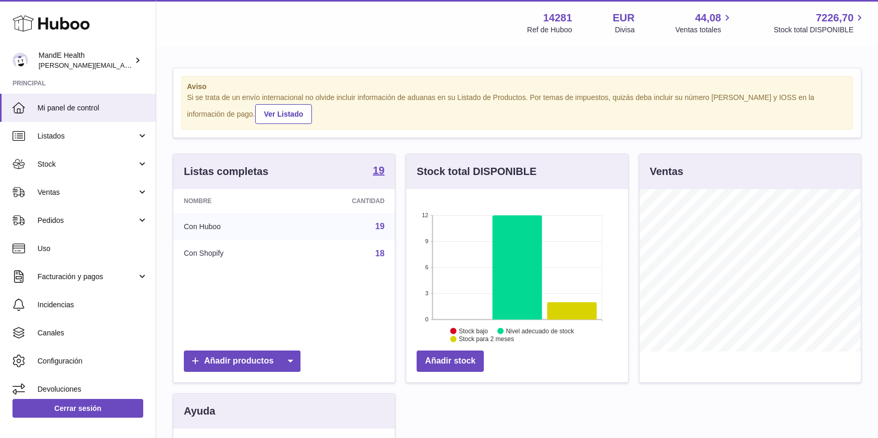
scroll to position [163, 222]
click at [61, 220] on span "Pedidos" at bounding box center [87, 221] width 99 height 10
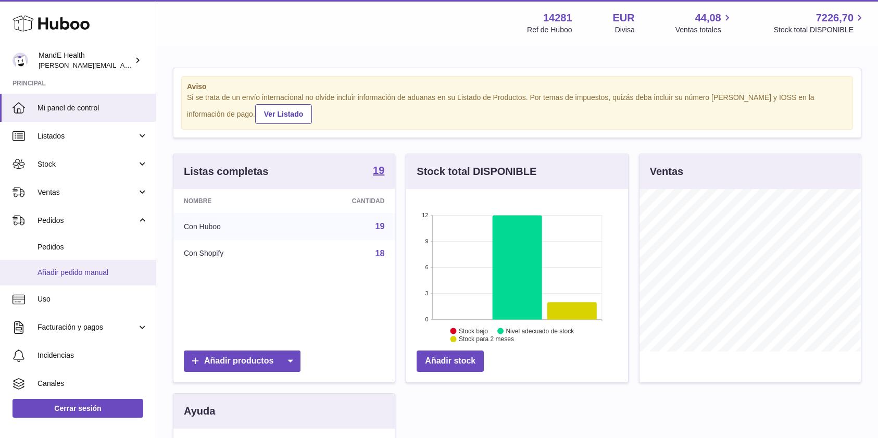
click at [56, 264] on link "Añadir pedido manual" at bounding box center [78, 273] width 156 height 26
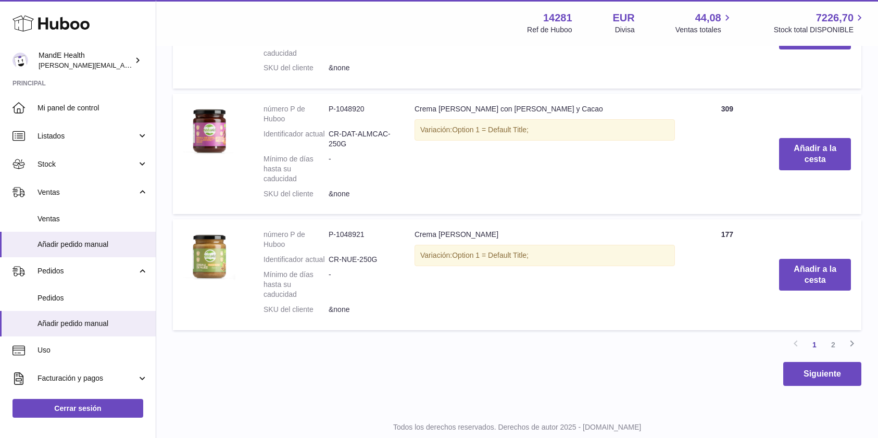
scroll to position [1185, 0]
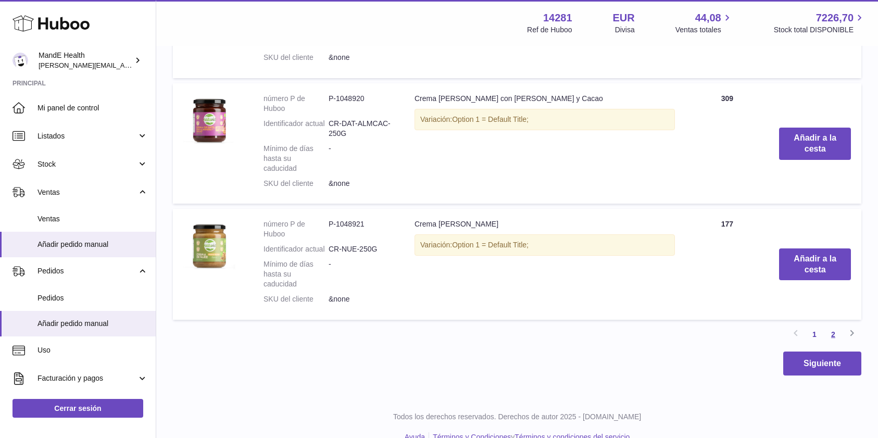
click at [836, 325] on link "2" at bounding box center [833, 334] width 19 height 19
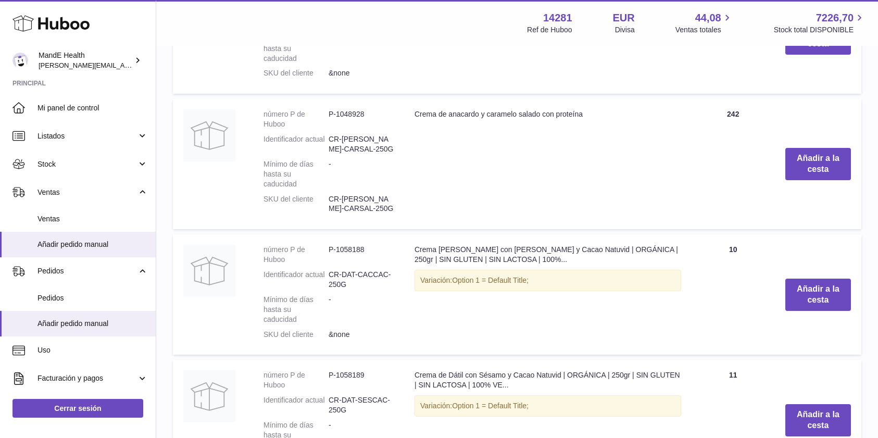
scroll to position [726, 0]
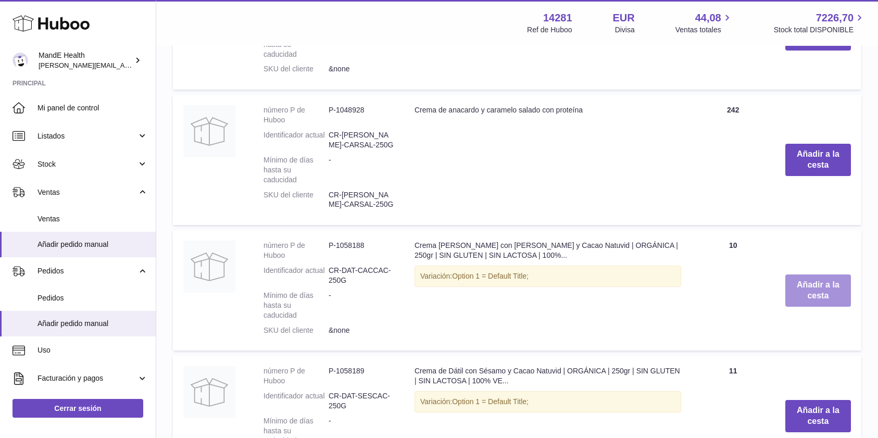
click at [814, 295] on button "Añadir a la cesta" at bounding box center [818, 290] width 66 height 32
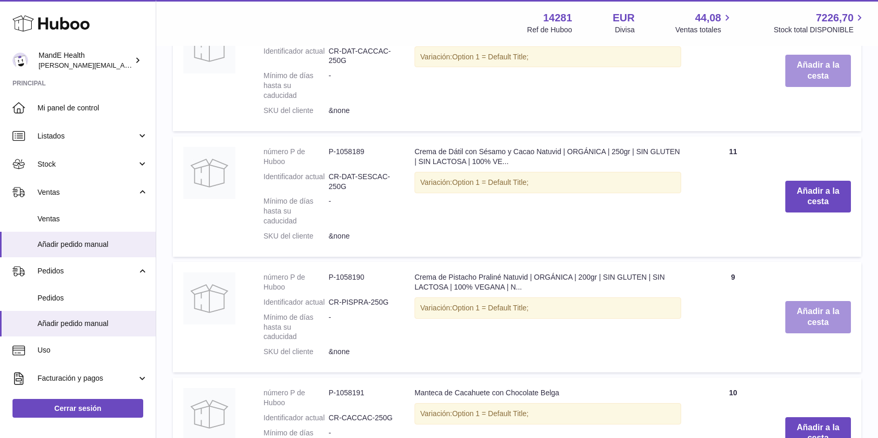
scroll to position [1085, 0]
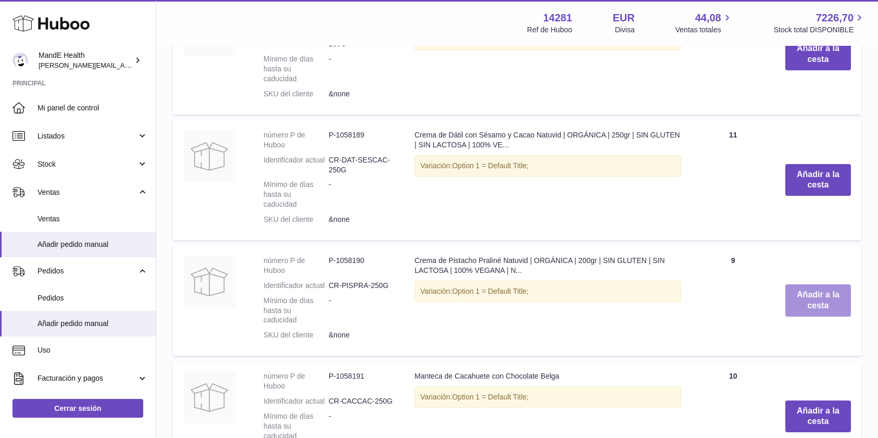
click at [799, 295] on button "Añadir a la cesta" at bounding box center [818, 300] width 66 height 32
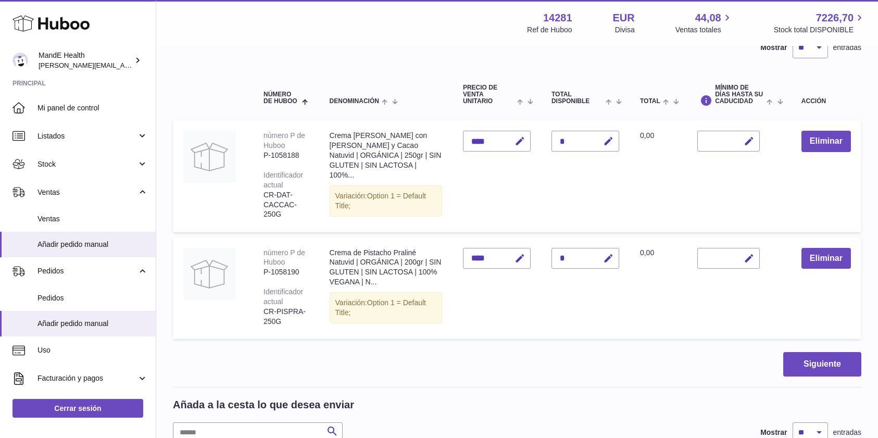
scroll to position [96, 0]
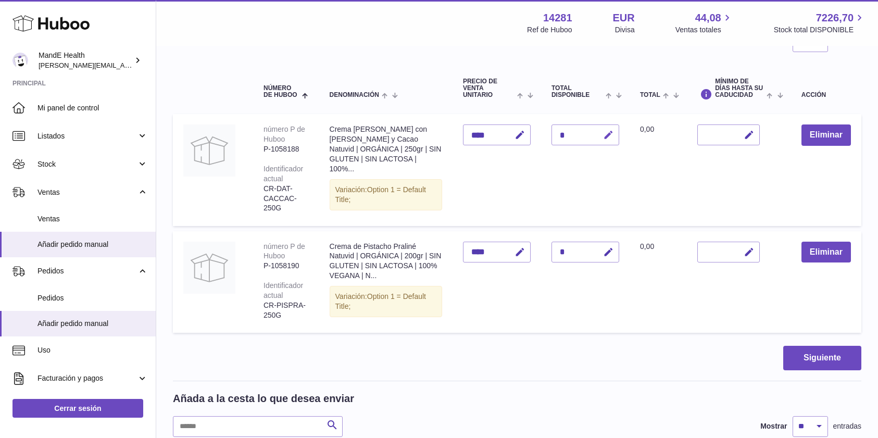
click at [604, 136] on icon "button" at bounding box center [608, 135] width 11 height 11
drag, startPoint x: 569, startPoint y: 134, endPoint x: 549, endPoint y: 135, distance: 19.3
click at [552, 135] on input "*" at bounding box center [586, 134] width 68 height 21
type input "*"
click at [604, 135] on icon "submit" at bounding box center [608, 134] width 9 height 9
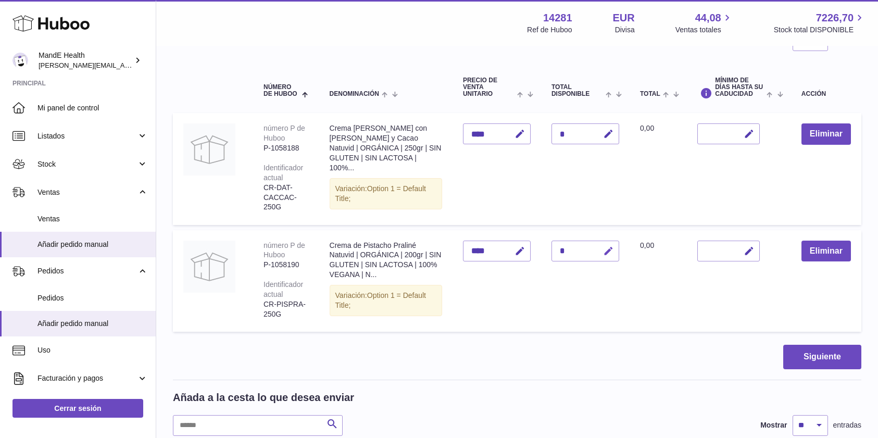
click at [605, 252] on icon "button" at bounding box center [608, 251] width 11 height 11
click at [552, 246] on input "*" at bounding box center [586, 250] width 68 height 21
type input "*"
click at [601, 244] on button "submit" at bounding box center [607, 250] width 20 height 17
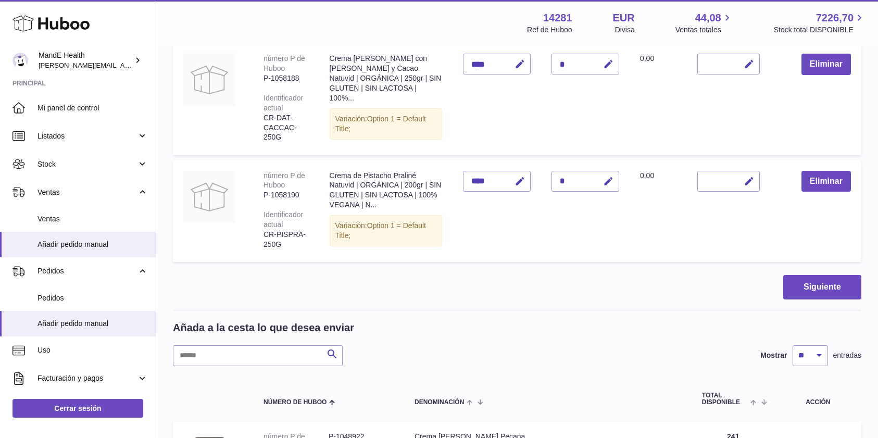
scroll to position [156, 0]
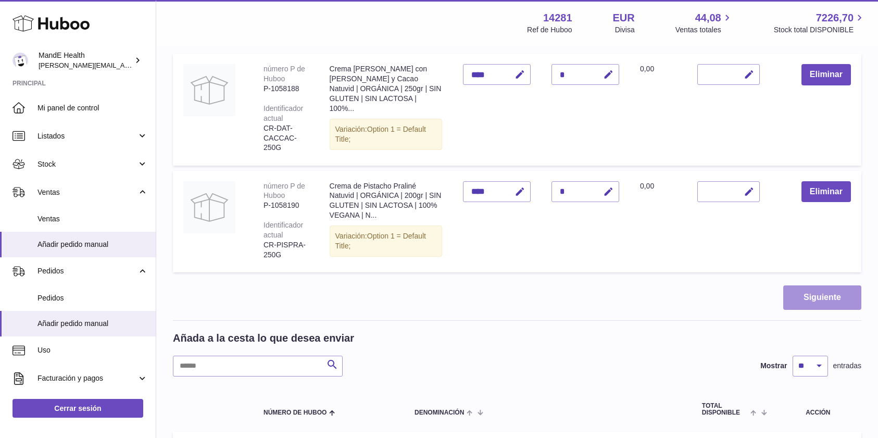
click at [814, 301] on button "Siguiente" at bounding box center [822, 297] width 78 height 24
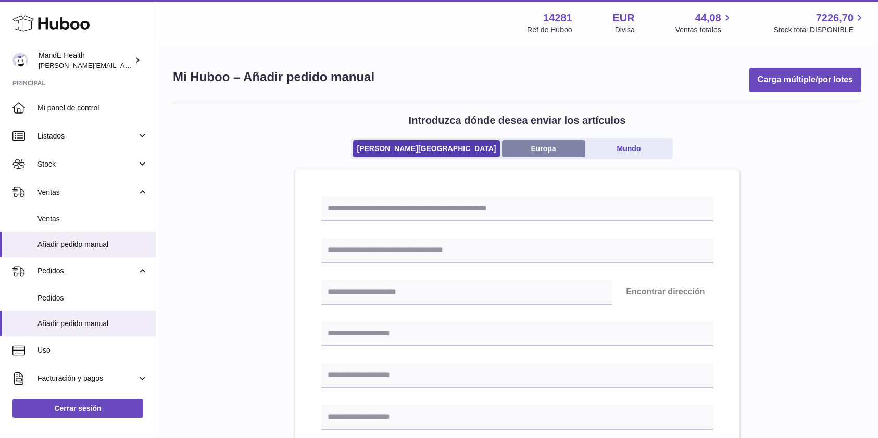
click at [519, 147] on link "Europa" at bounding box center [543, 148] width 83 height 17
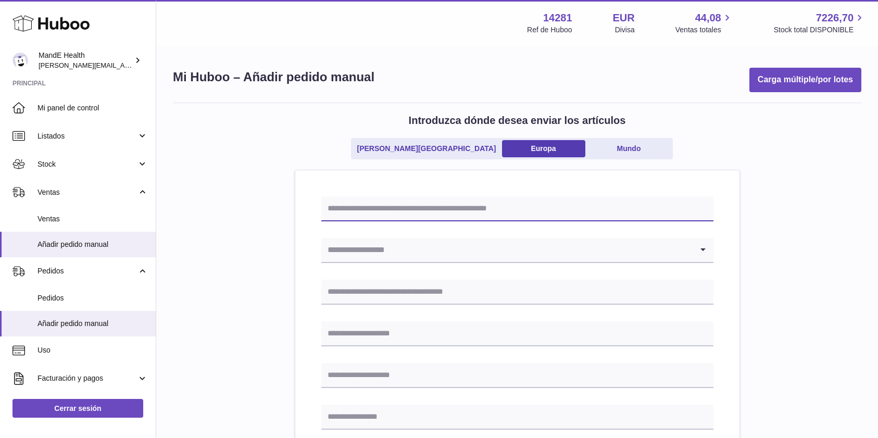
click at [485, 209] on input "text" at bounding box center [517, 208] width 392 height 25
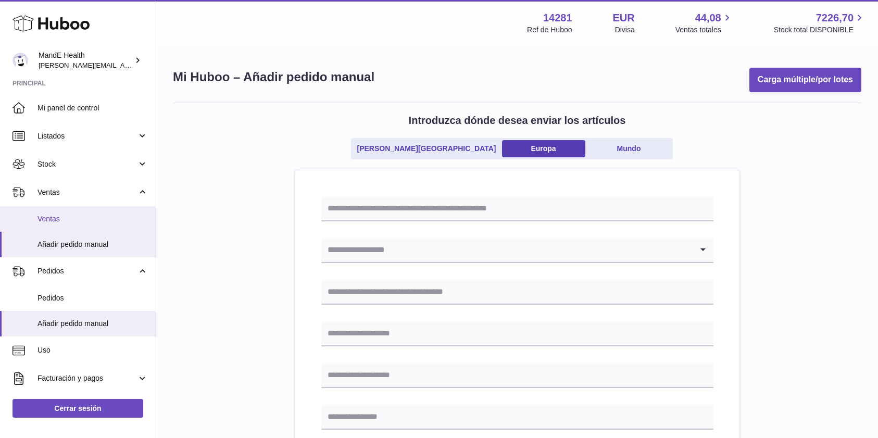
click at [71, 220] on span "Ventas" at bounding box center [93, 219] width 110 height 10
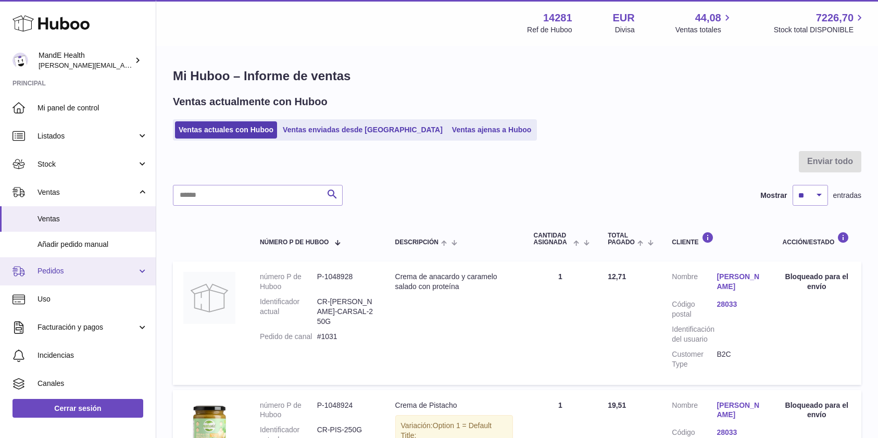
click at [47, 272] on span "Pedidos" at bounding box center [87, 271] width 99 height 10
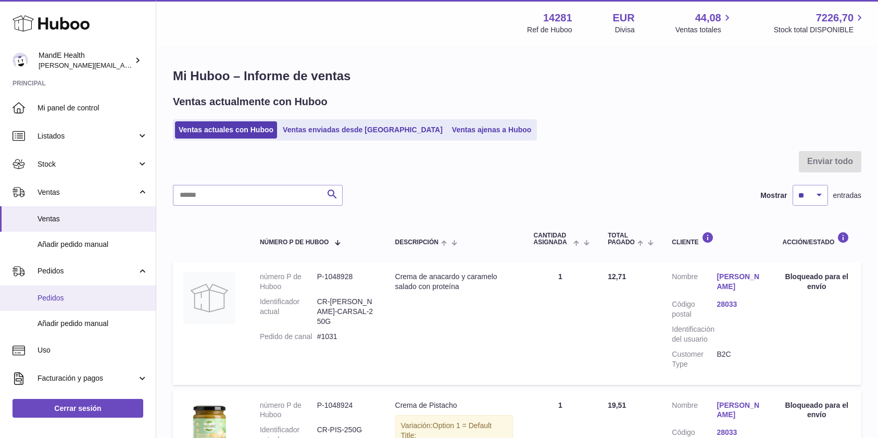
click at [54, 290] on link "Pedidos" at bounding box center [78, 298] width 156 height 26
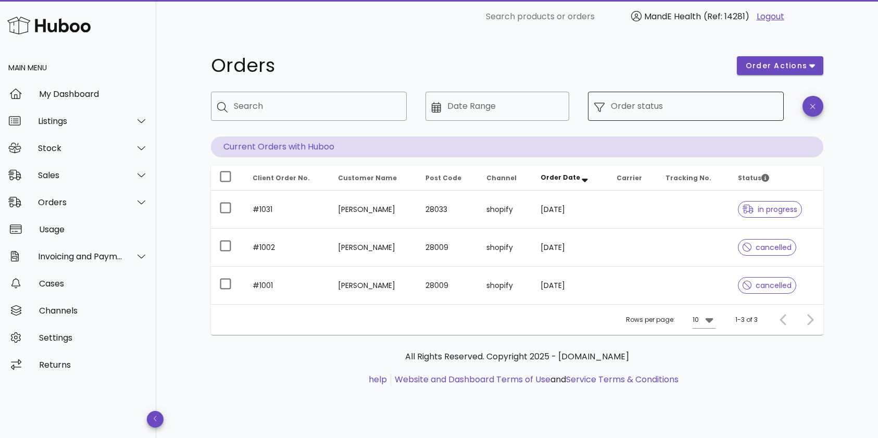
click at [661, 105] on input "Order status" at bounding box center [694, 106] width 167 height 17
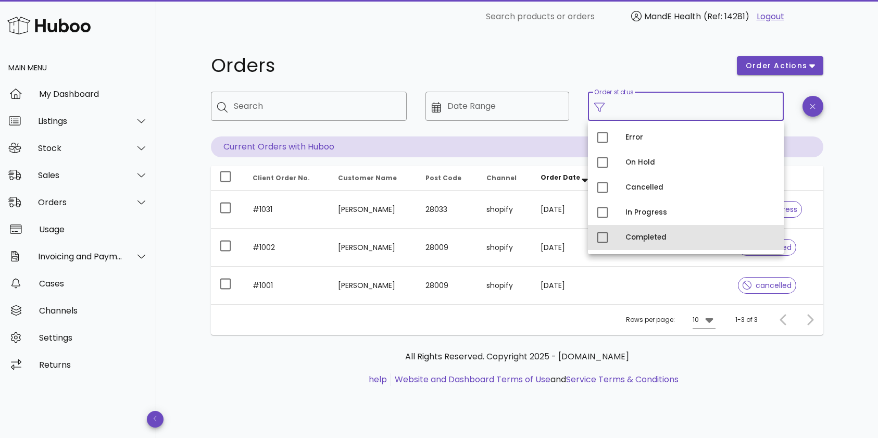
click at [629, 232] on div "Completed" at bounding box center [701, 237] width 150 height 17
type input "**********"
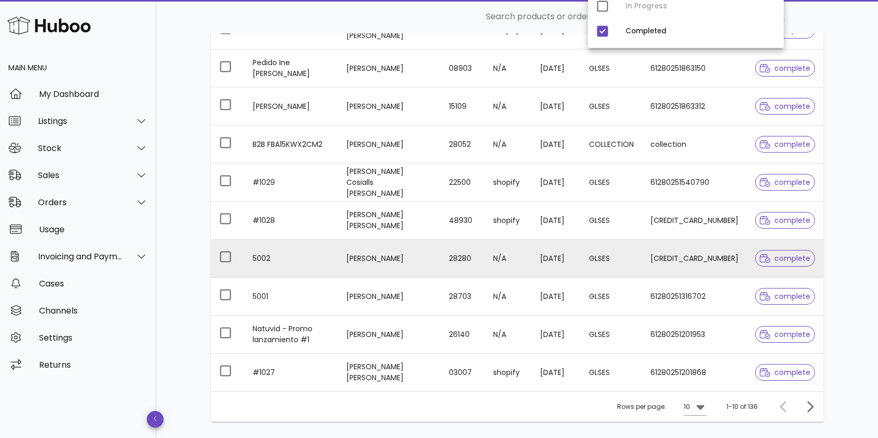
scroll to position [274, 0]
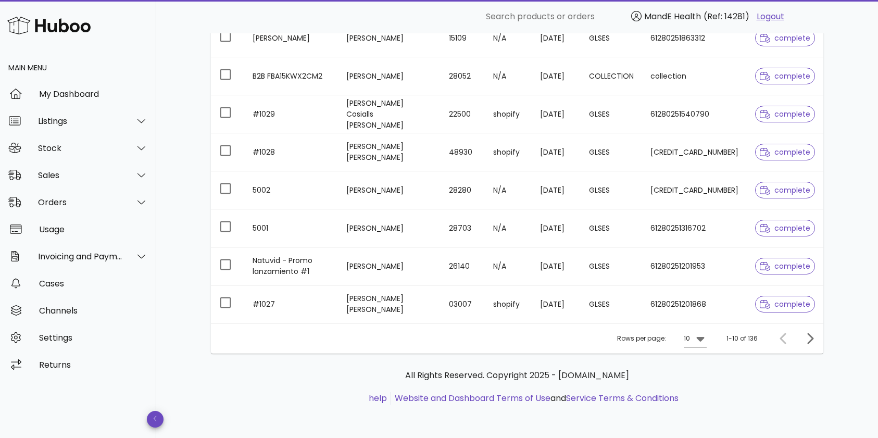
click at [697, 340] on icon at bounding box center [700, 338] width 13 height 13
click at [701, 395] on div "50" at bounding box center [698, 397] width 10 height 10
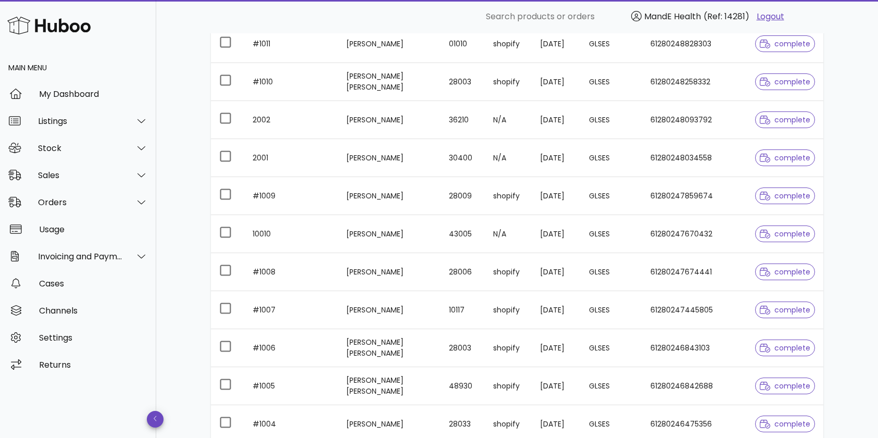
scroll to position [1262, 0]
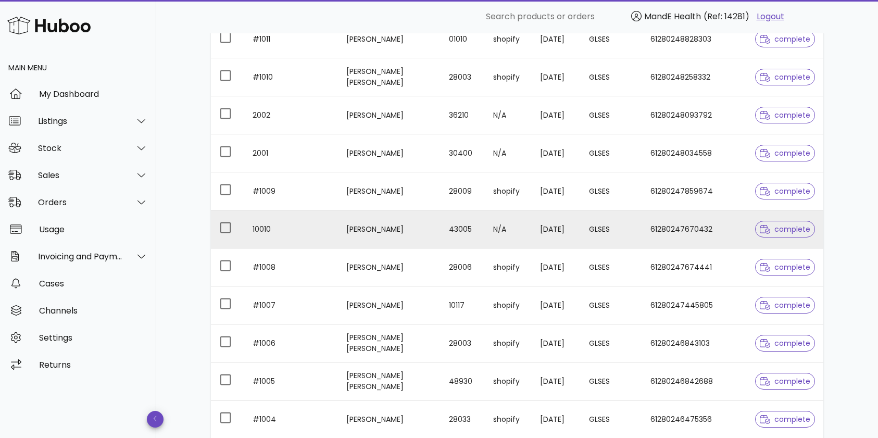
click at [794, 229] on span "complete" at bounding box center [785, 229] width 51 height 7
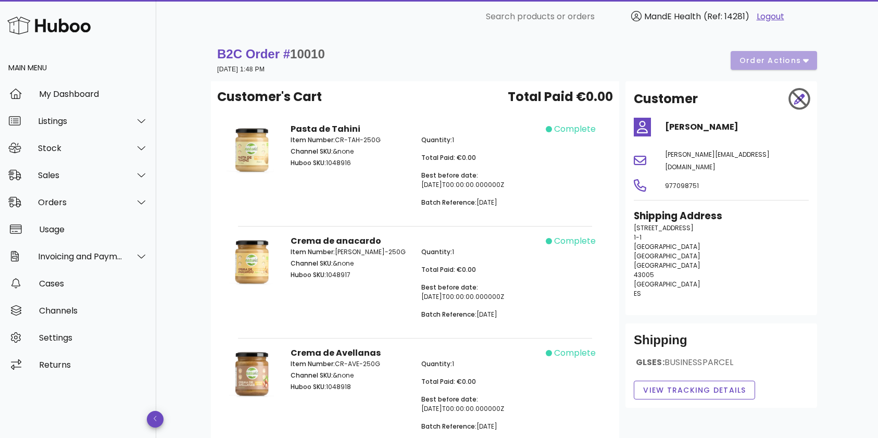
click at [792, 236] on p "Avenida Roma 15 1-1 Tarragona Tarragona Tarragona 43005 Spain ES" at bounding box center [721, 260] width 175 height 75
click at [88, 195] on div "Orders" at bounding box center [78, 202] width 156 height 27
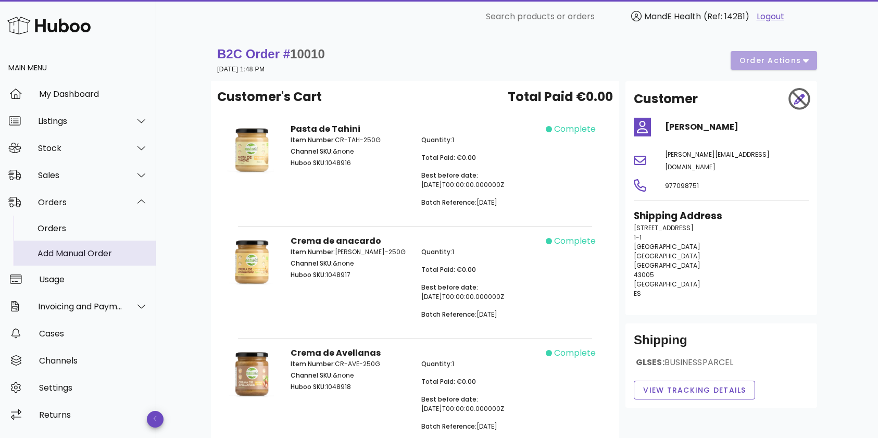
click at [80, 259] on div "Add Manual Order" at bounding box center [93, 253] width 110 height 22
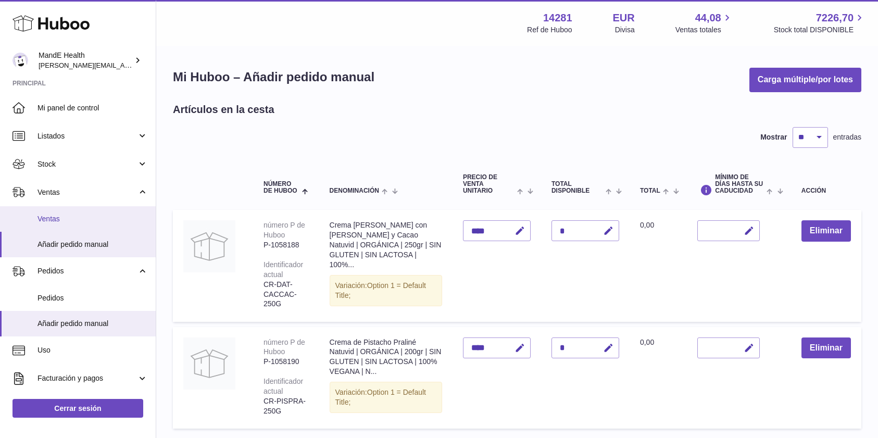
click at [66, 217] on span "Ventas" at bounding box center [93, 219] width 110 height 10
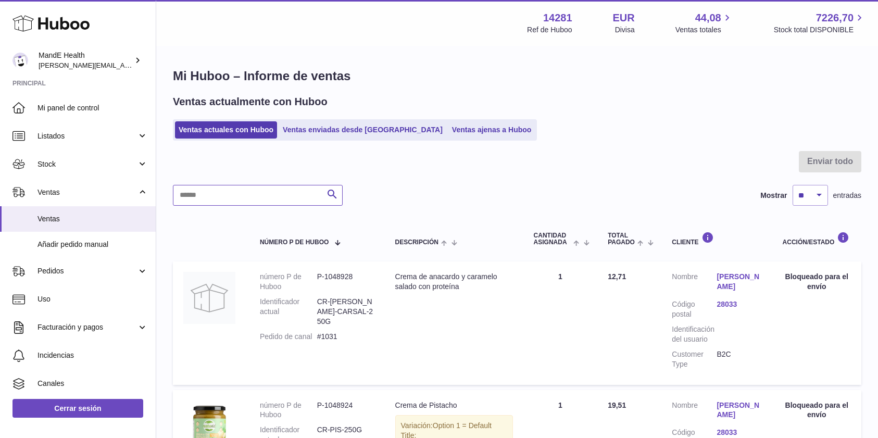
click at [239, 192] on input "text" at bounding box center [258, 195] width 170 height 21
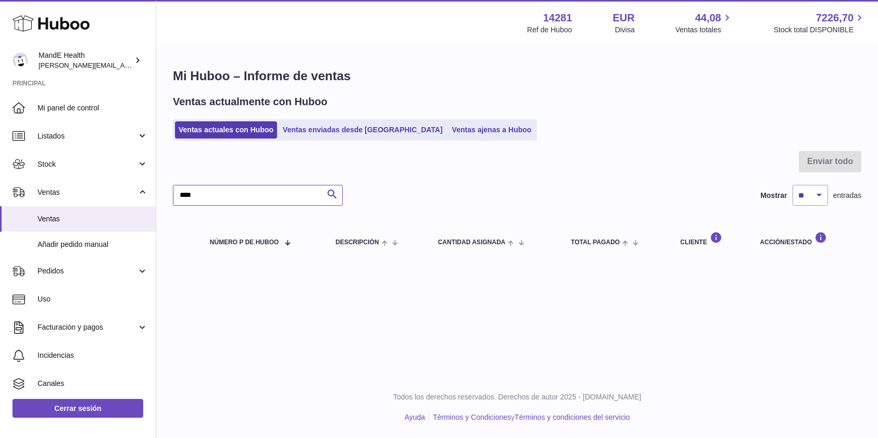
type input "****"
drag, startPoint x: 259, startPoint y: 197, endPoint x: 65, endPoint y: 172, distance: 195.9
click at [65, 172] on div "Huboo MandE Health luis.mendieta@mandehealth.com Principal Mi panel de control …" at bounding box center [439, 219] width 878 height 438
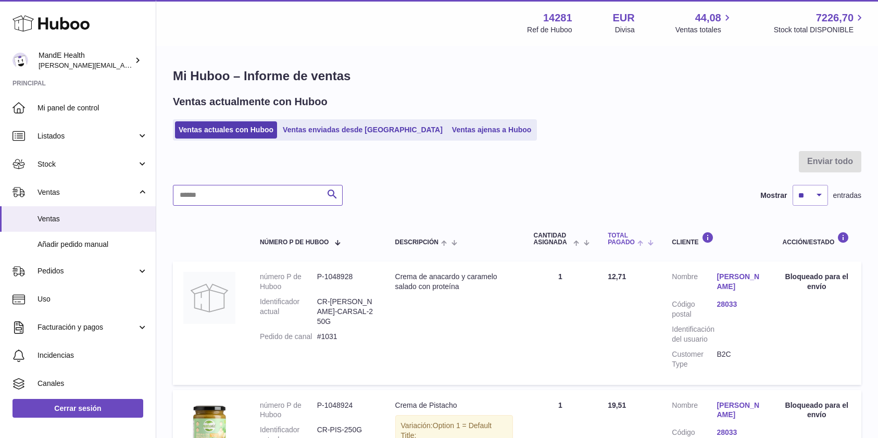
scroll to position [291, 0]
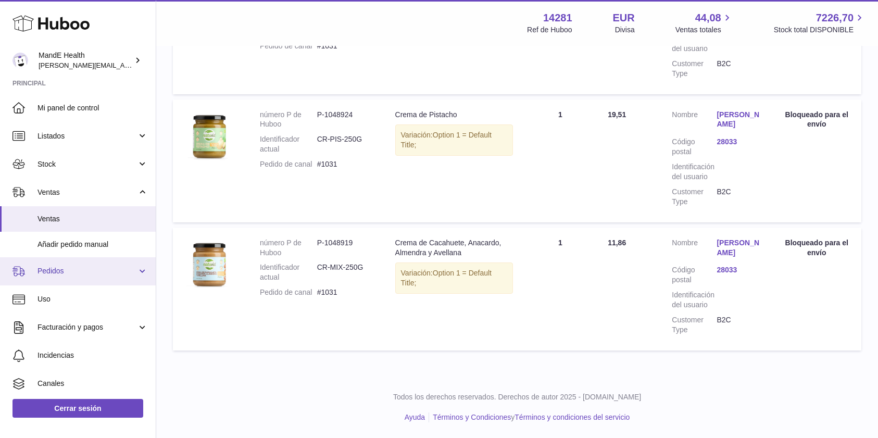
click at [59, 266] on span "Pedidos" at bounding box center [87, 271] width 99 height 10
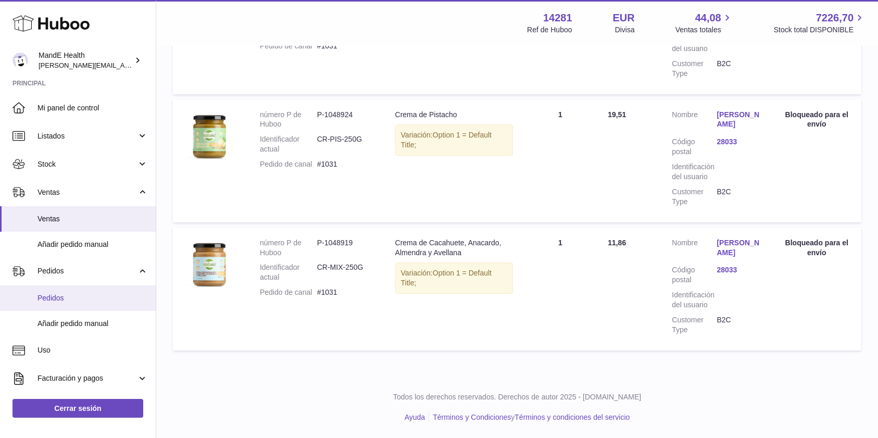
click at [57, 291] on link "Pedidos" at bounding box center [78, 298] width 156 height 26
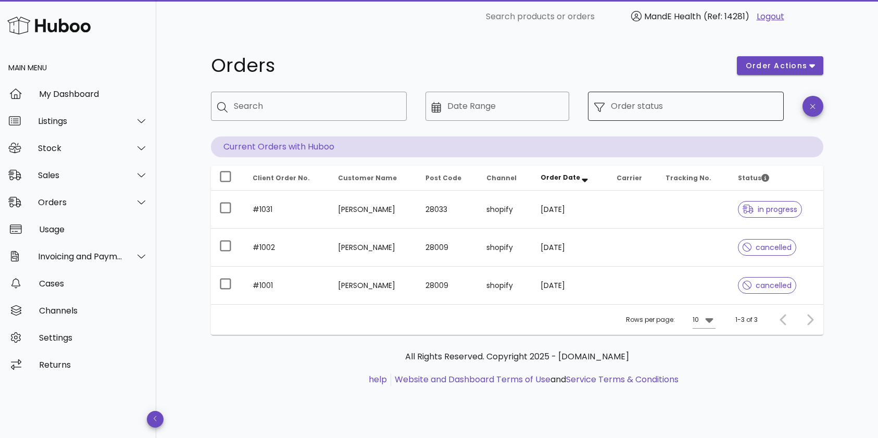
click at [664, 108] on input "Order status" at bounding box center [694, 106] width 167 height 17
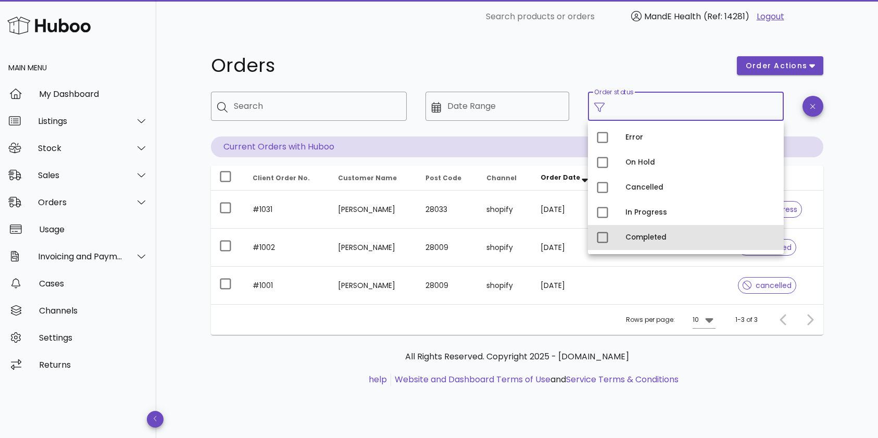
click at [635, 234] on div "Completed" at bounding box center [701, 237] width 150 height 8
type input "**********"
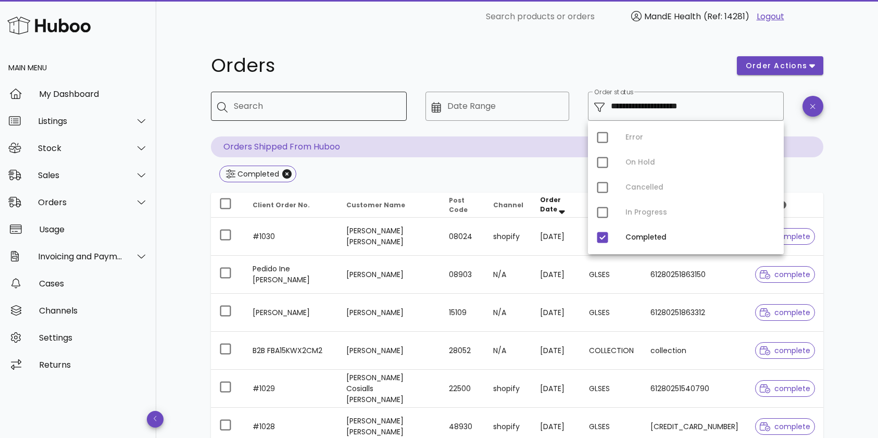
click at [291, 110] on input "Search" at bounding box center [316, 106] width 165 height 17
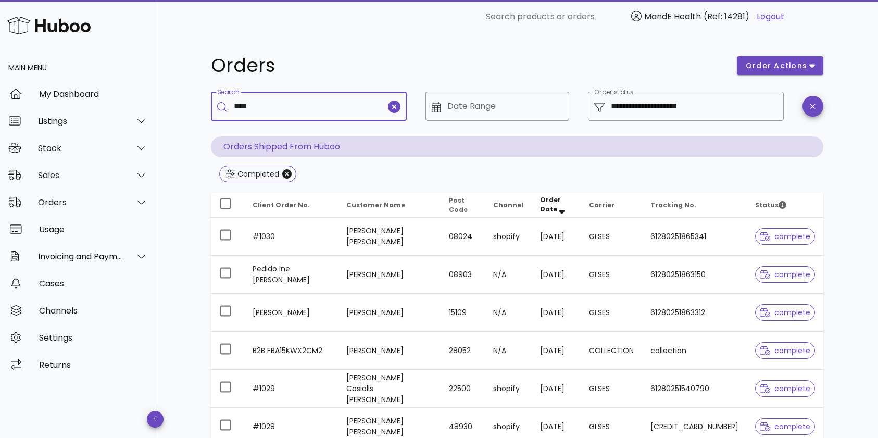
type input "****"
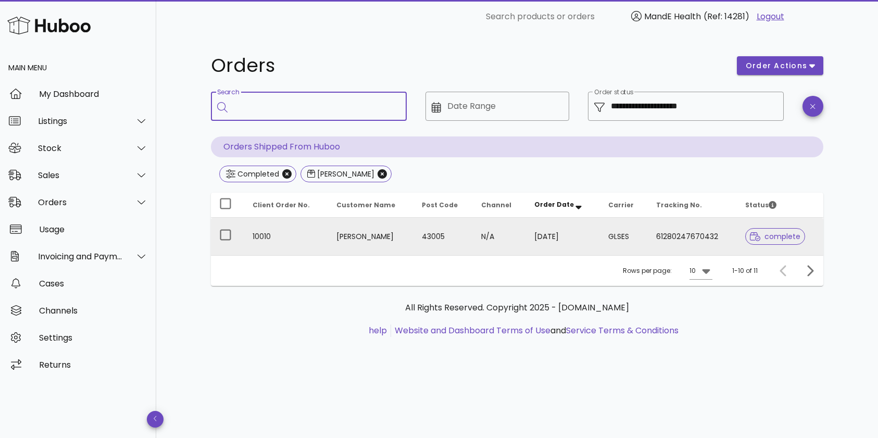
click at [659, 238] on td "61280247670432" at bounding box center [692, 237] width 89 height 38
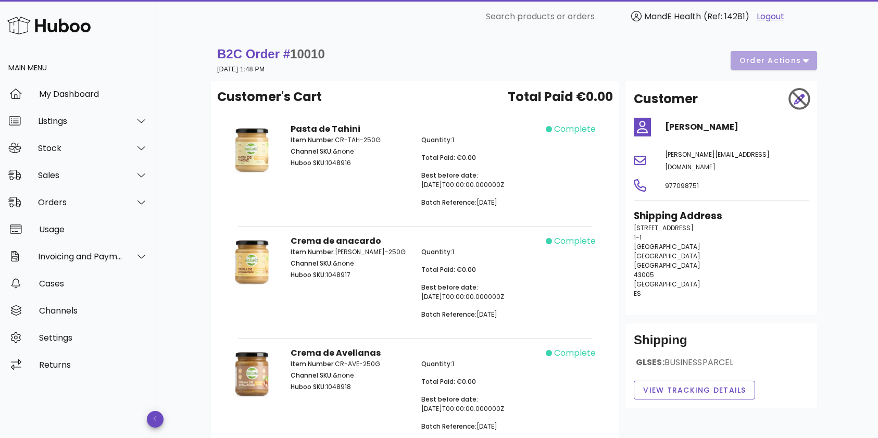
click at [767, 265] on p "[STREET_ADDRESS] ES" at bounding box center [721, 260] width 175 height 75
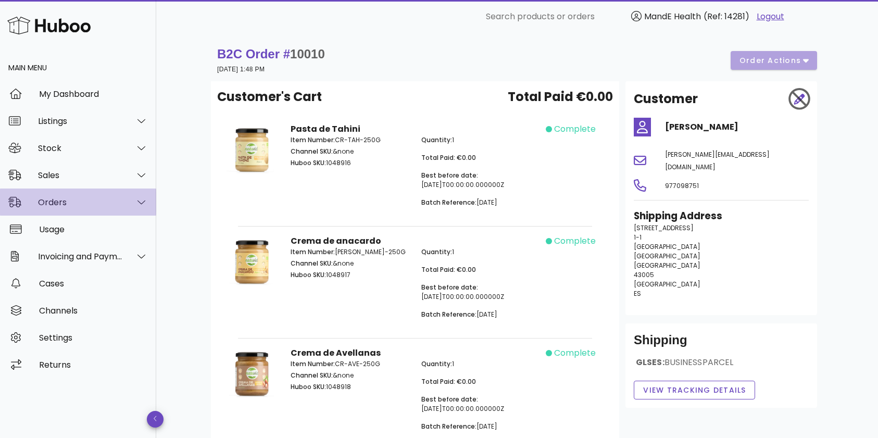
click at [65, 204] on div "Orders" at bounding box center [80, 202] width 85 height 10
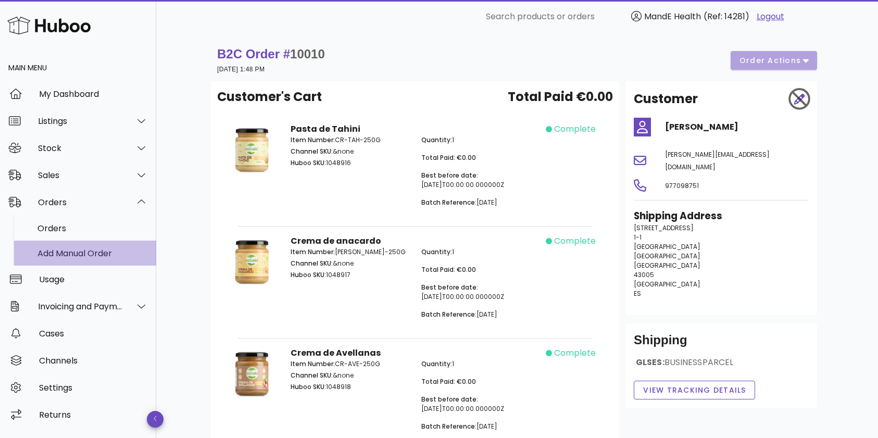
click at [64, 258] on div "Add Manual Order" at bounding box center [93, 253] width 110 height 22
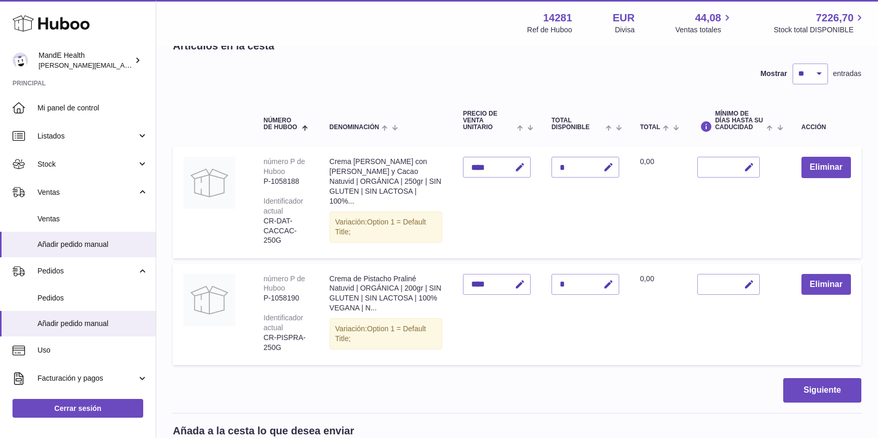
scroll to position [77, 0]
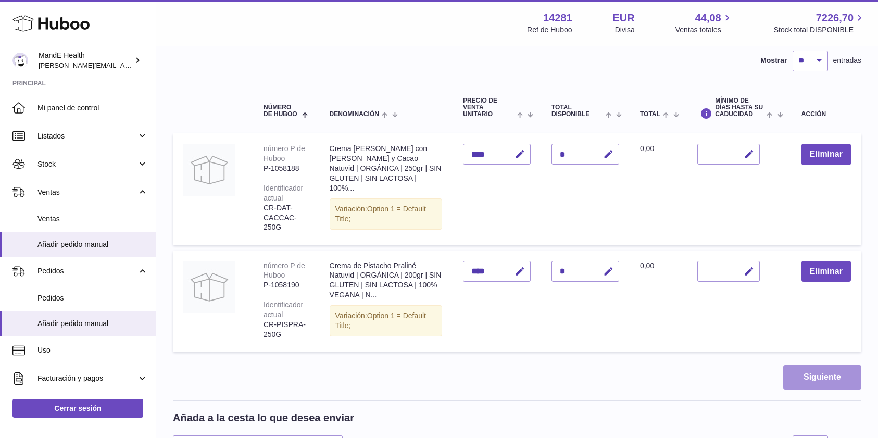
click at [816, 374] on button "Siguiente" at bounding box center [822, 377] width 78 height 24
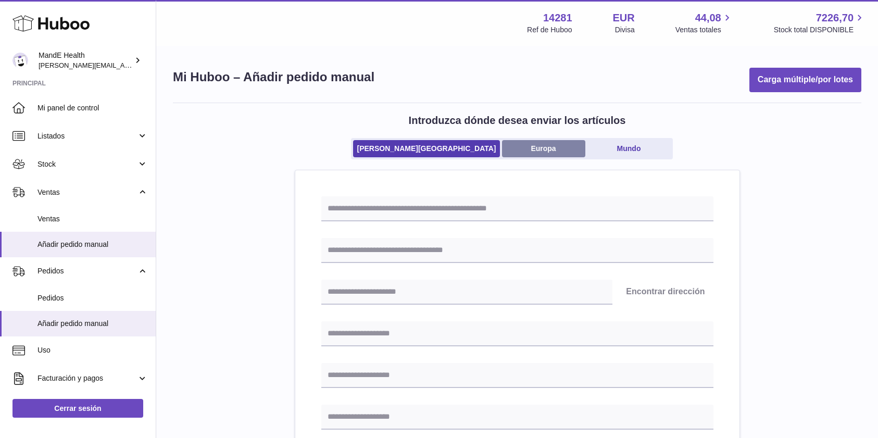
click at [529, 155] on link "Europa" at bounding box center [543, 148] width 83 height 17
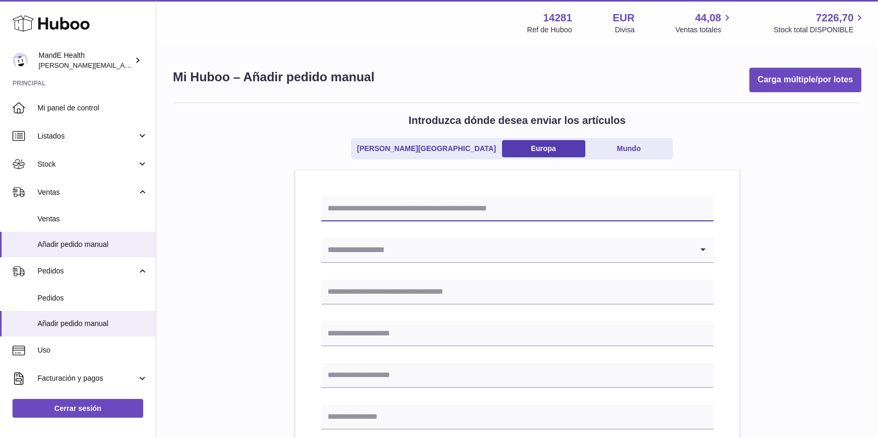
click at [444, 204] on input "text" at bounding box center [517, 208] width 392 height 25
type input "**********"
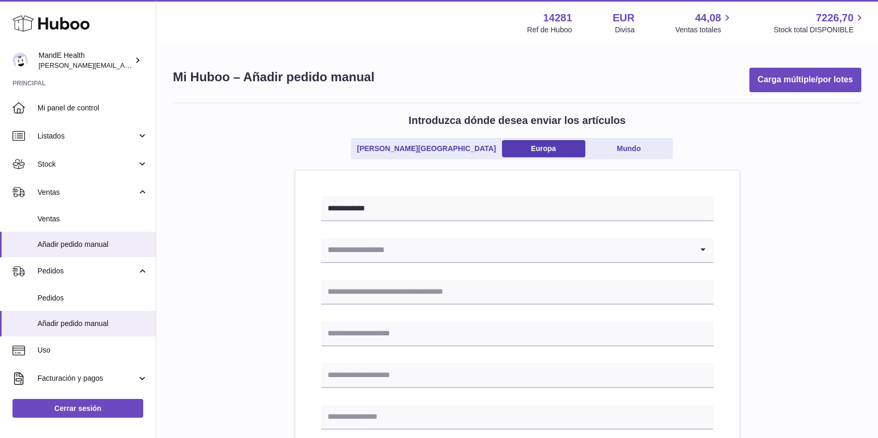
click at [447, 244] on input "Search for option" at bounding box center [506, 250] width 371 height 24
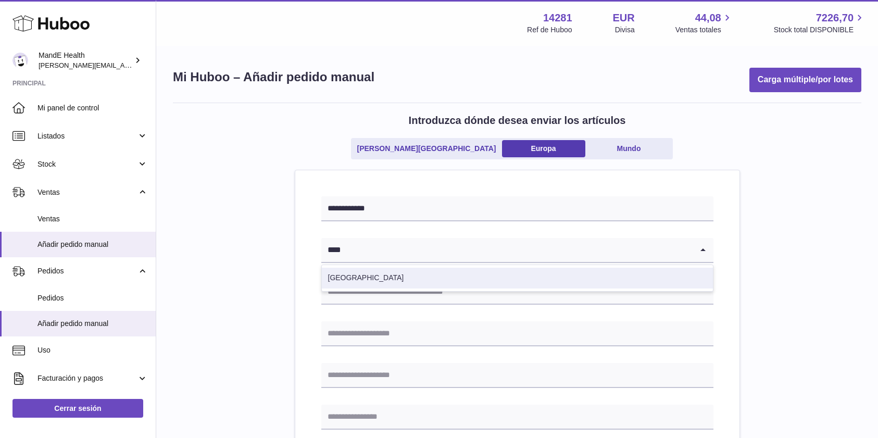
click at [413, 285] on li "España" at bounding box center [517, 278] width 391 height 21
type input "****"
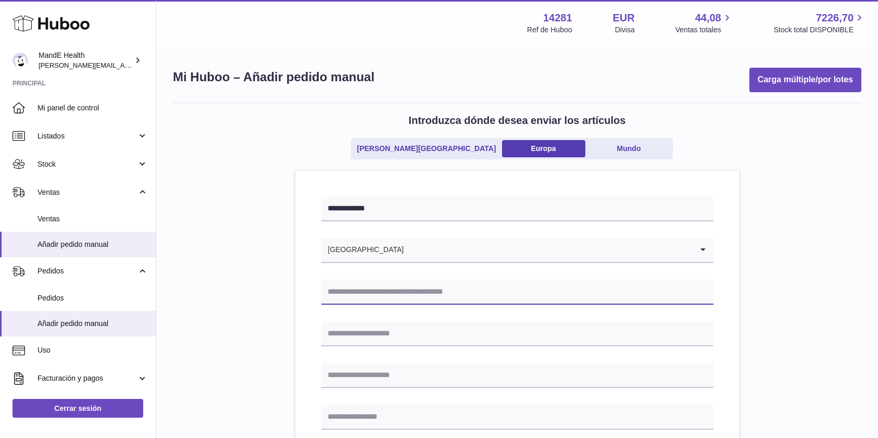
click at [406, 290] on input "text" at bounding box center [517, 292] width 392 height 25
type input "**********"
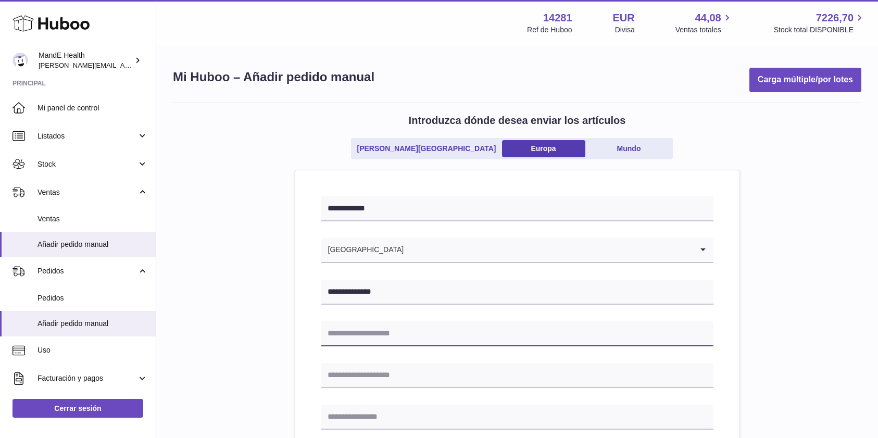
click at [436, 339] on input "text" at bounding box center [517, 333] width 392 height 25
type input "**********"
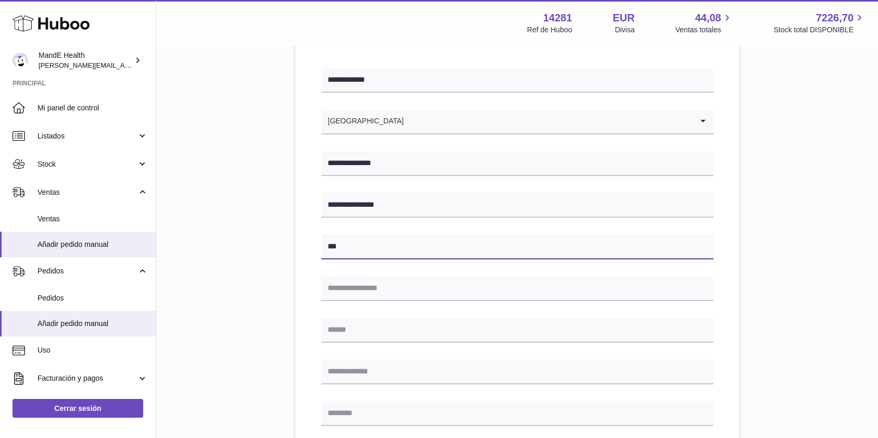
scroll to position [131, 0]
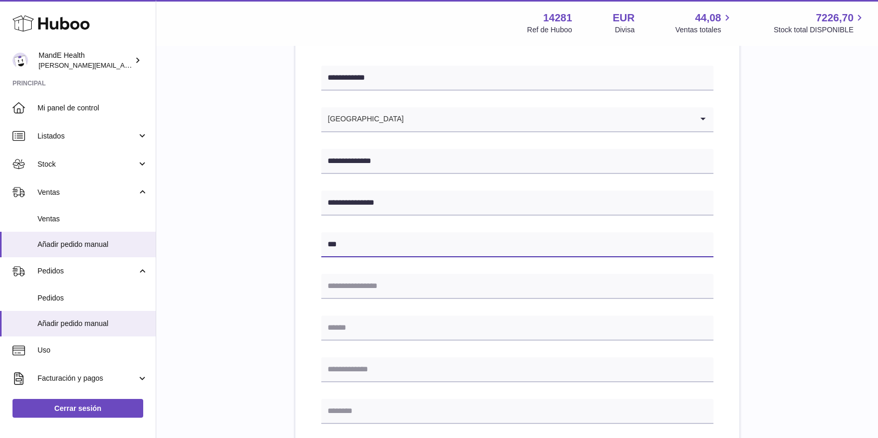
type input "***"
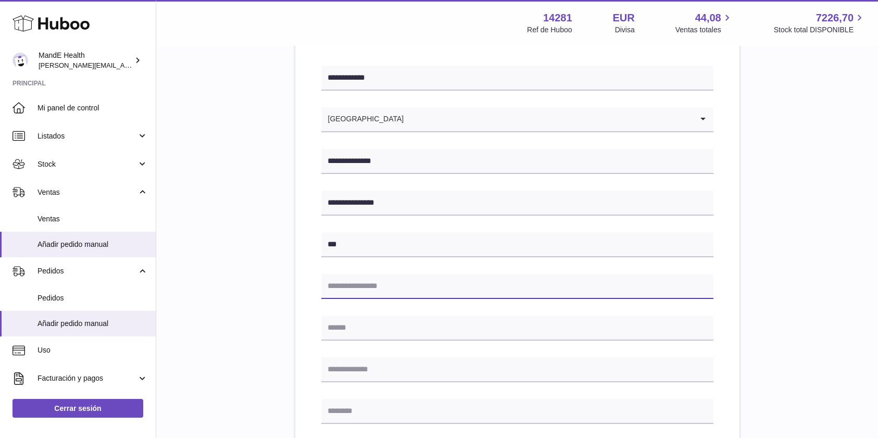
click at [358, 285] on input "text" at bounding box center [517, 286] width 392 height 25
type input "*********"
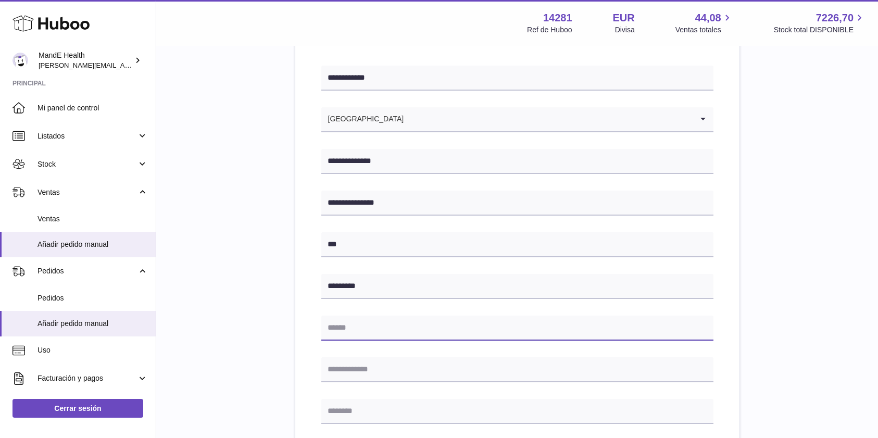
click at [359, 330] on input "text" at bounding box center [517, 328] width 392 height 25
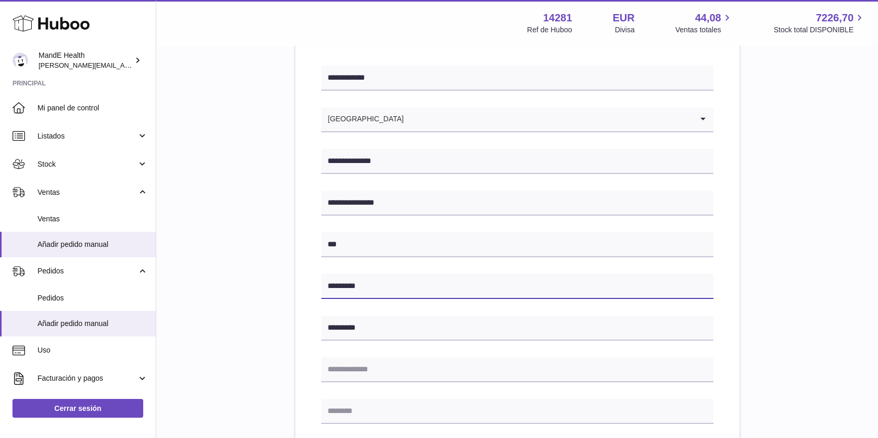
click at [352, 288] on input "*********" at bounding box center [517, 286] width 392 height 25
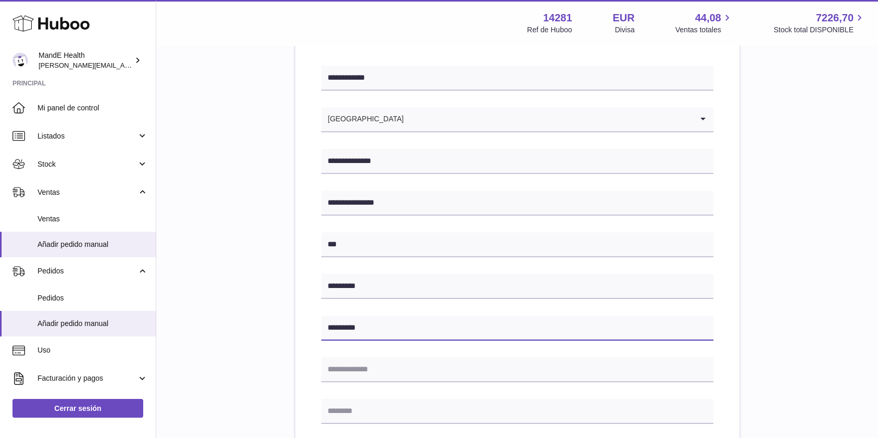
click at [352, 330] on input "*********" at bounding box center [517, 328] width 392 height 25
paste input "text"
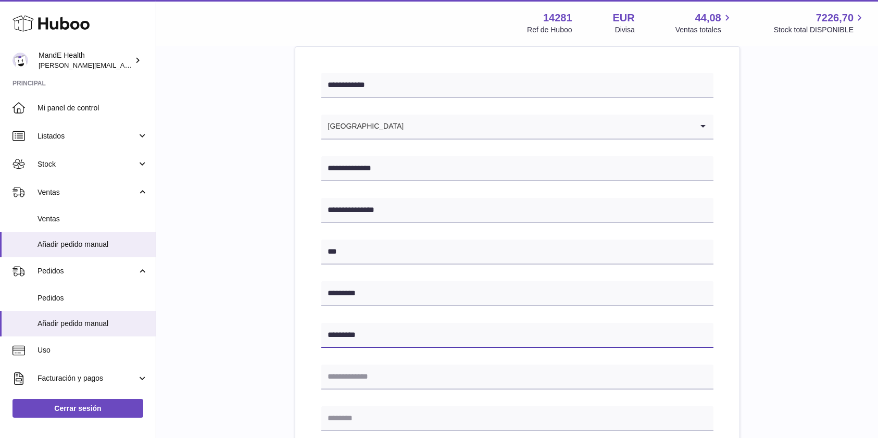
type input "*********"
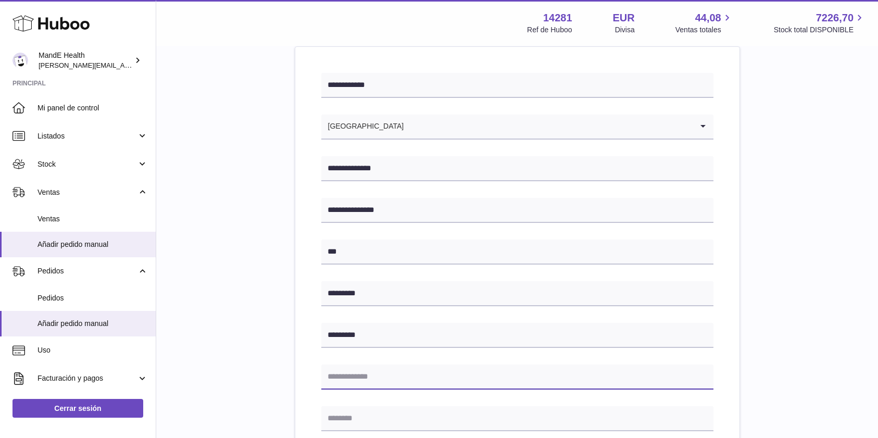
click at [354, 373] on input "text" at bounding box center [517, 377] width 392 height 25
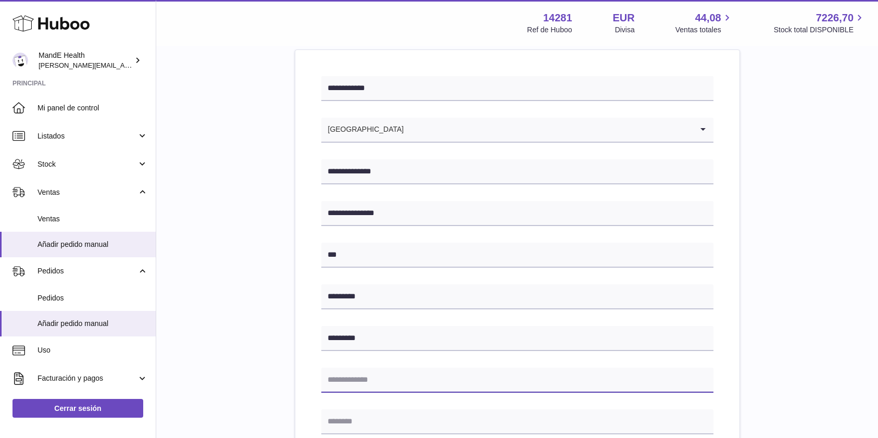
scroll to position [120, 0]
type input "*****"
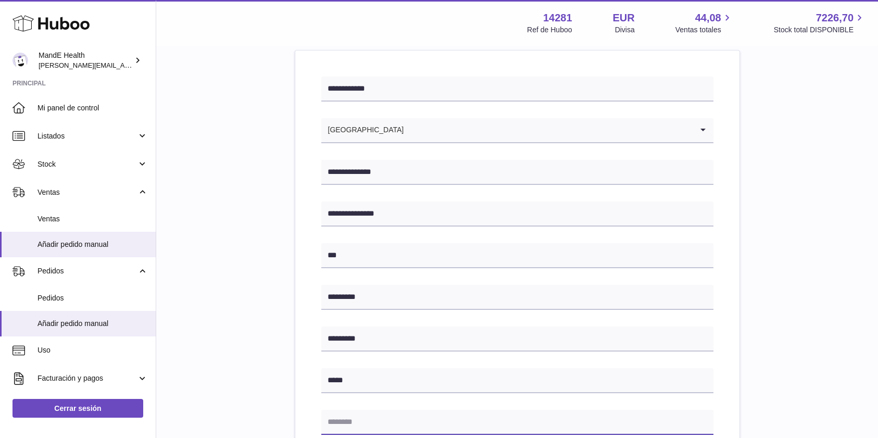
click at [413, 417] on input "text" at bounding box center [517, 422] width 392 height 25
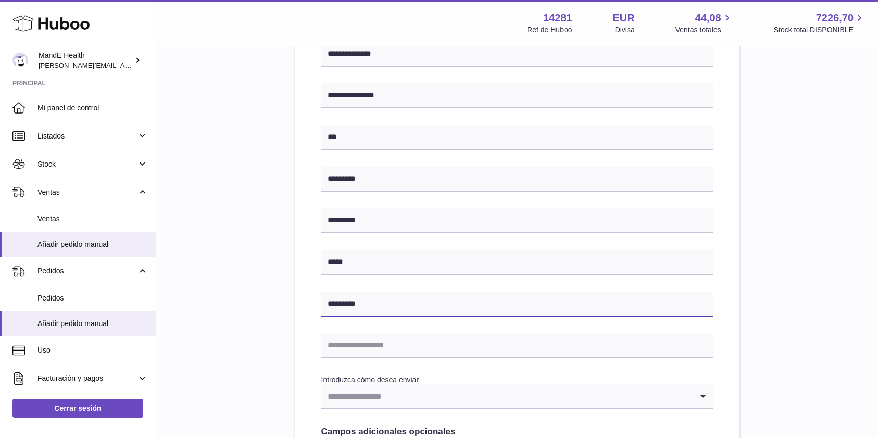
scroll to position [243, 0]
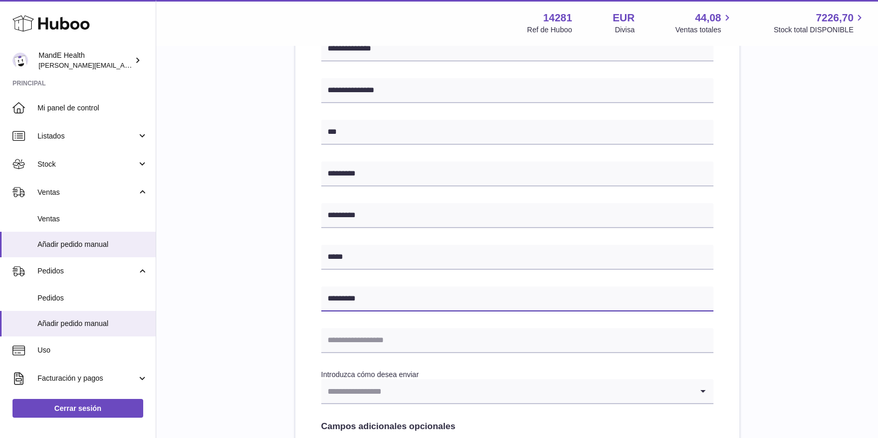
type input "*********"
click at [391, 346] on input "text" at bounding box center [517, 340] width 392 height 25
type input "**********"
click at [367, 384] on input "Search for option" at bounding box center [506, 391] width 371 height 24
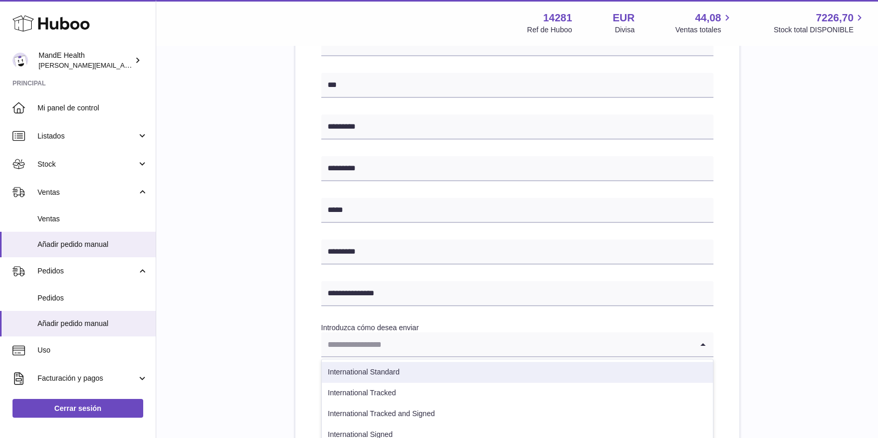
click at [366, 370] on li "International Standard" at bounding box center [517, 372] width 391 height 21
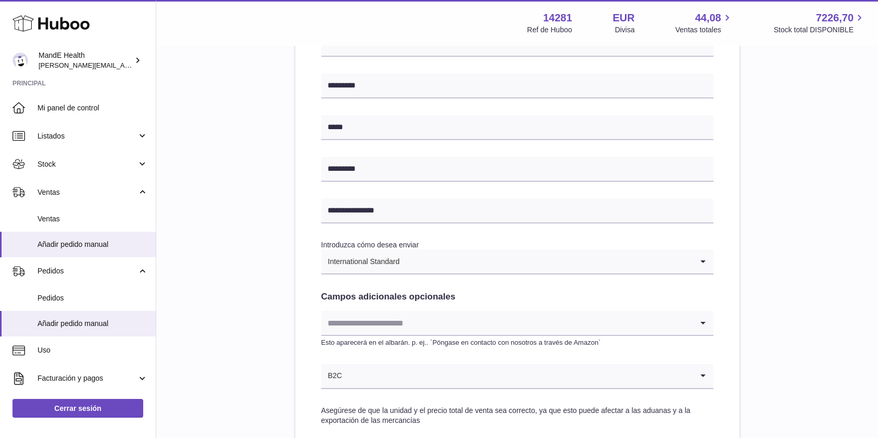
scroll to position [506, 0]
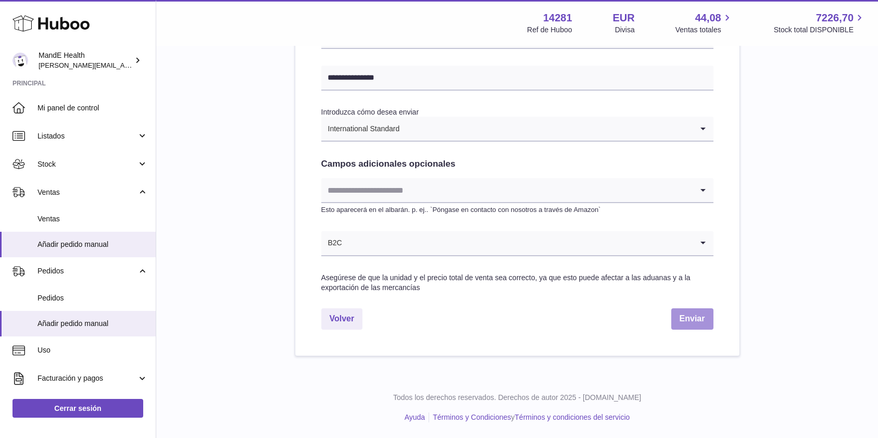
click at [684, 314] on button "Enviar" at bounding box center [692, 318] width 42 height 21
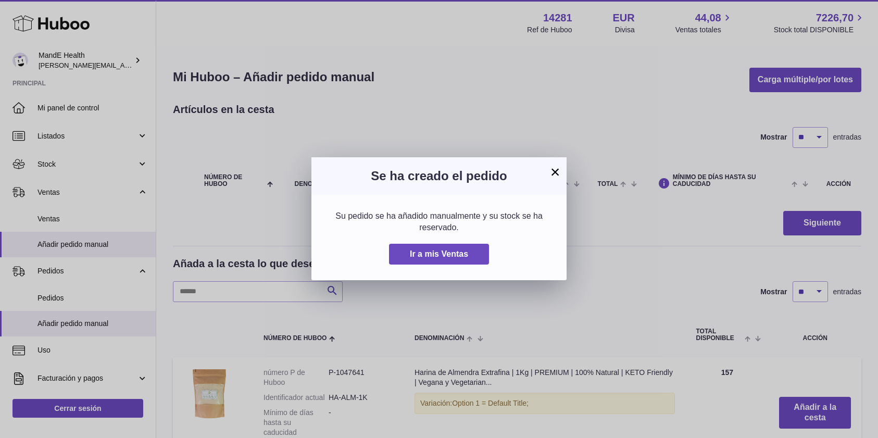
click at [555, 170] on button "×" at bounding box center [555, 172] width 13 height 13
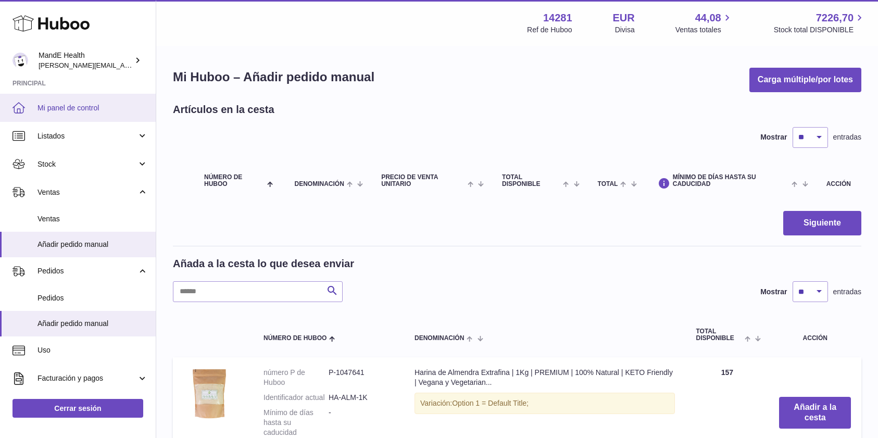
click at [84, 107] on span "Mi panel de control" at bounding box center [93, 108] width 110 height 10
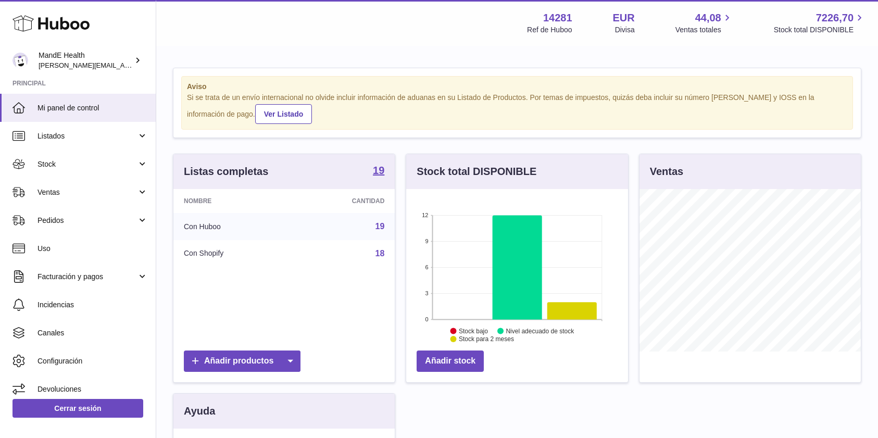
scroll to position [163, 222]
